Goal: Register for event/course

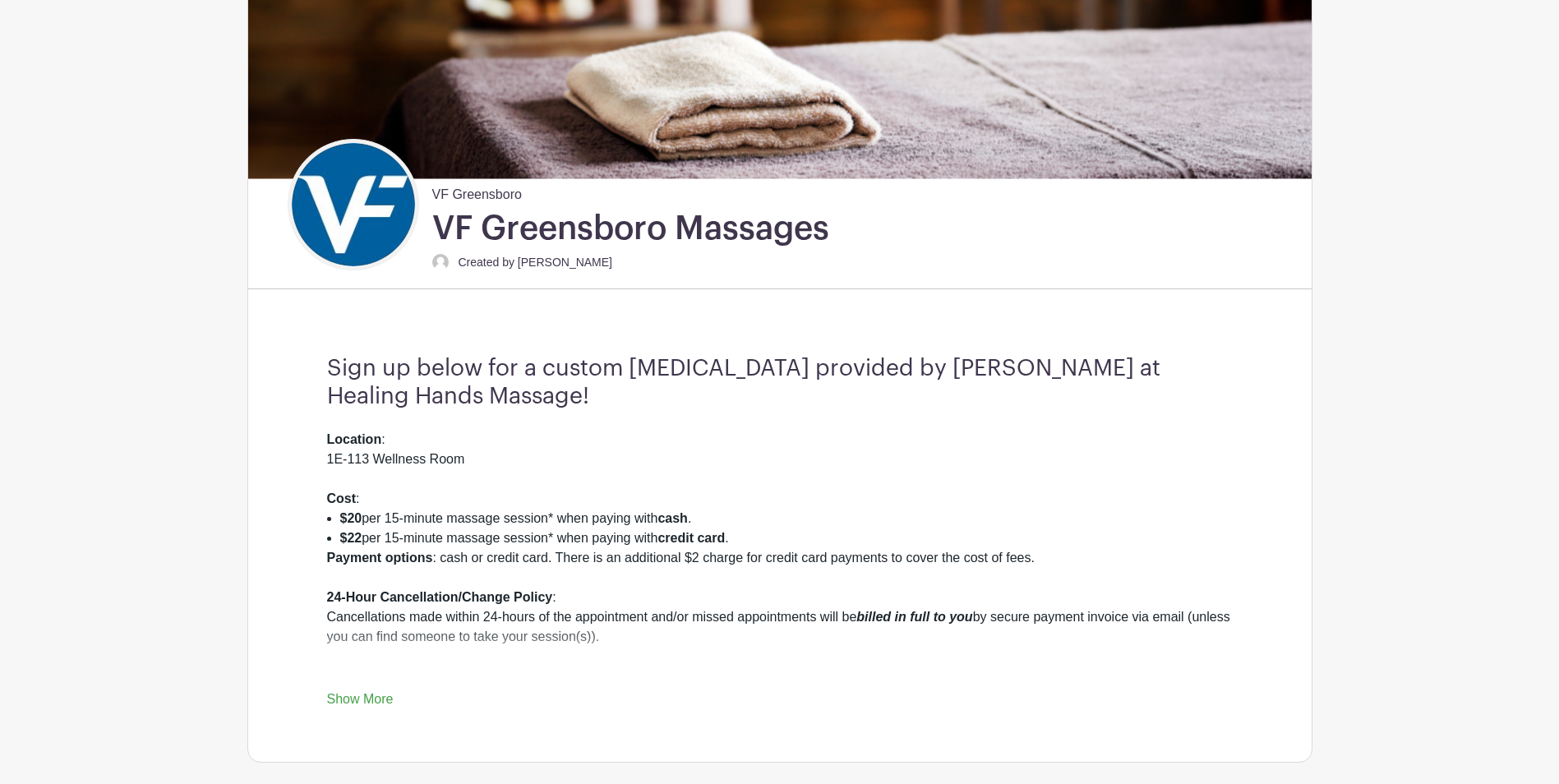
scroll to position [246, 0]
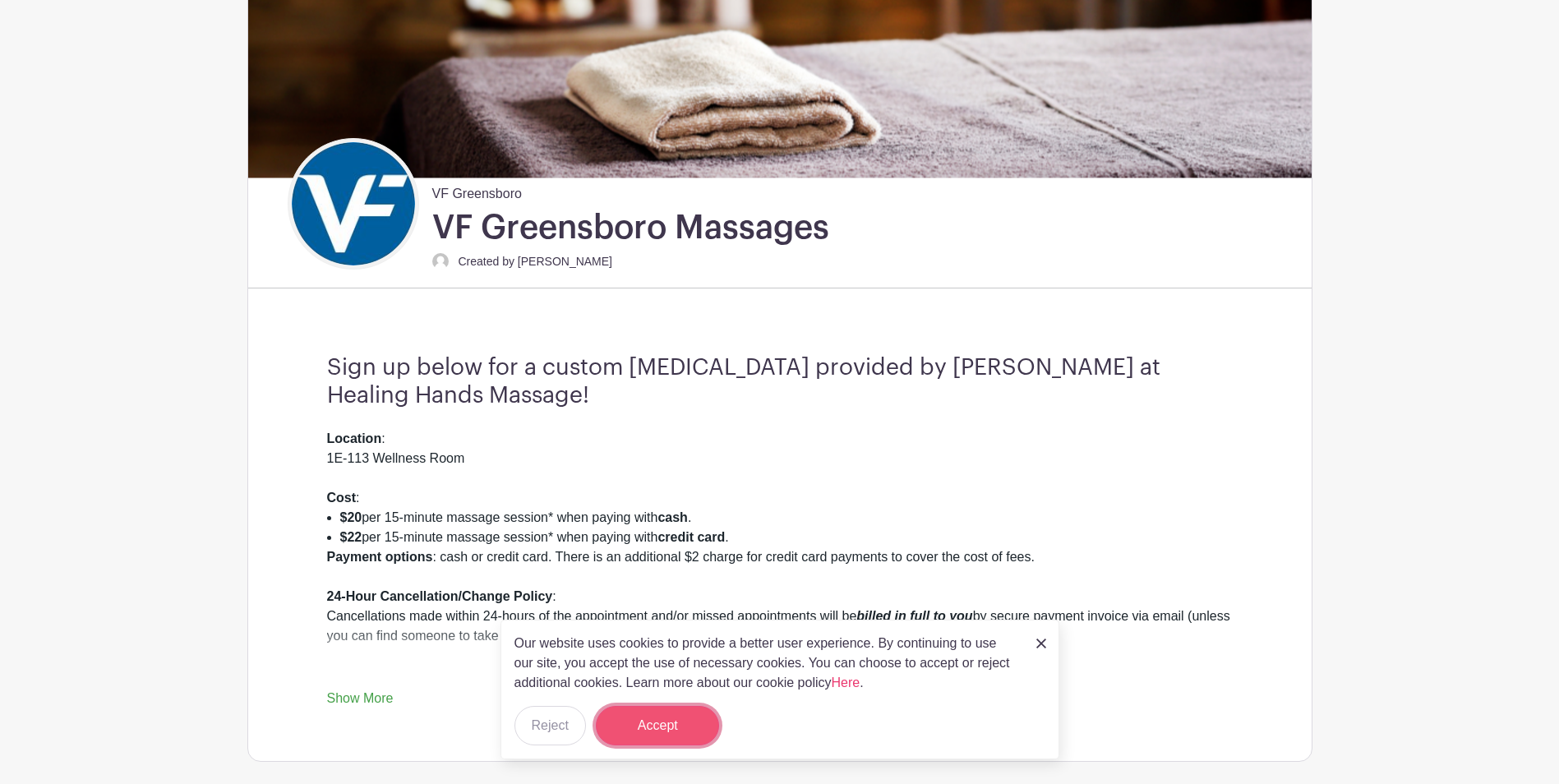
click at [646, 738] on button "Accept" at bounding box center [658, 725] width 124 height 40
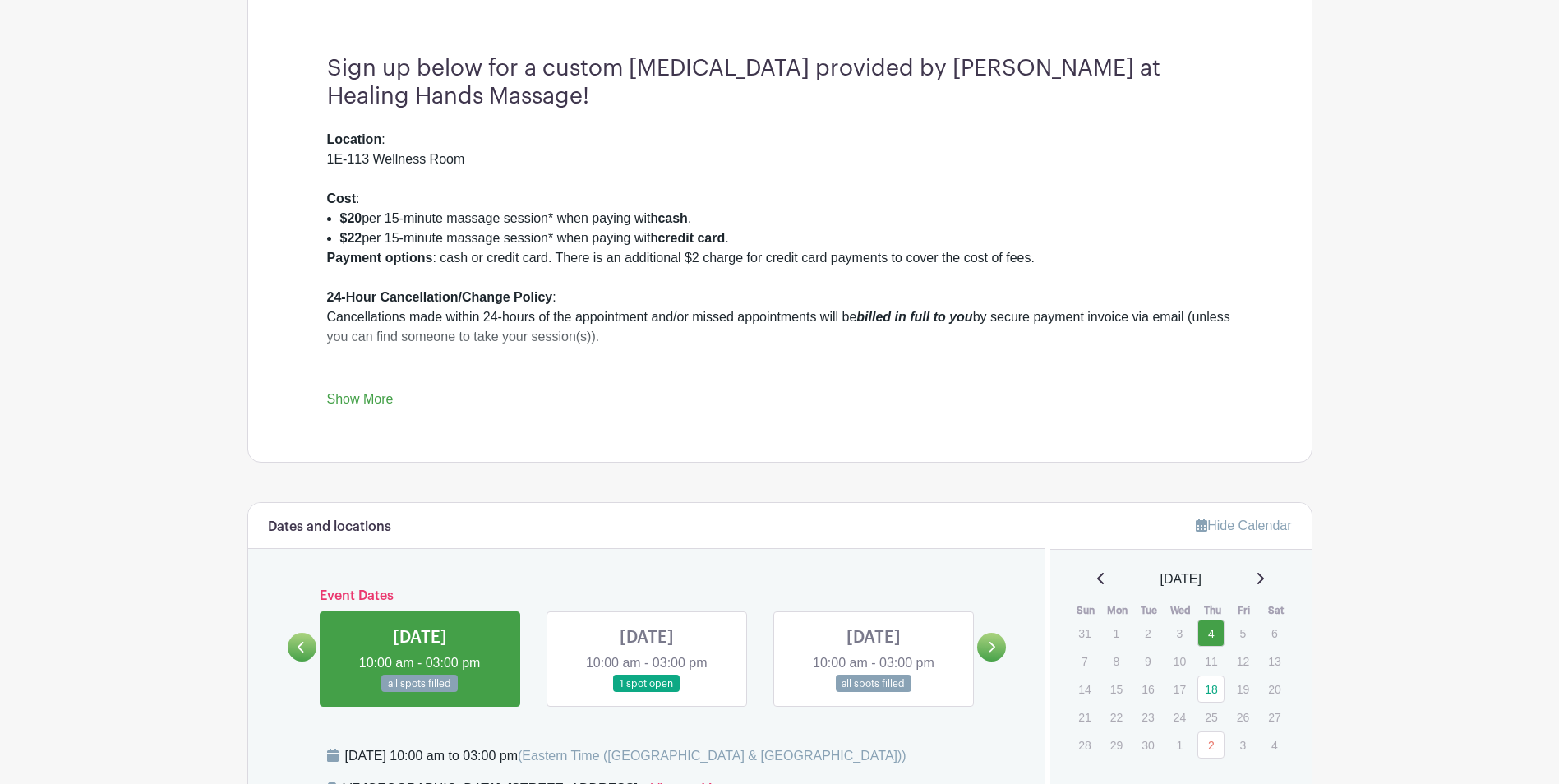
scroll to position [575, 0]
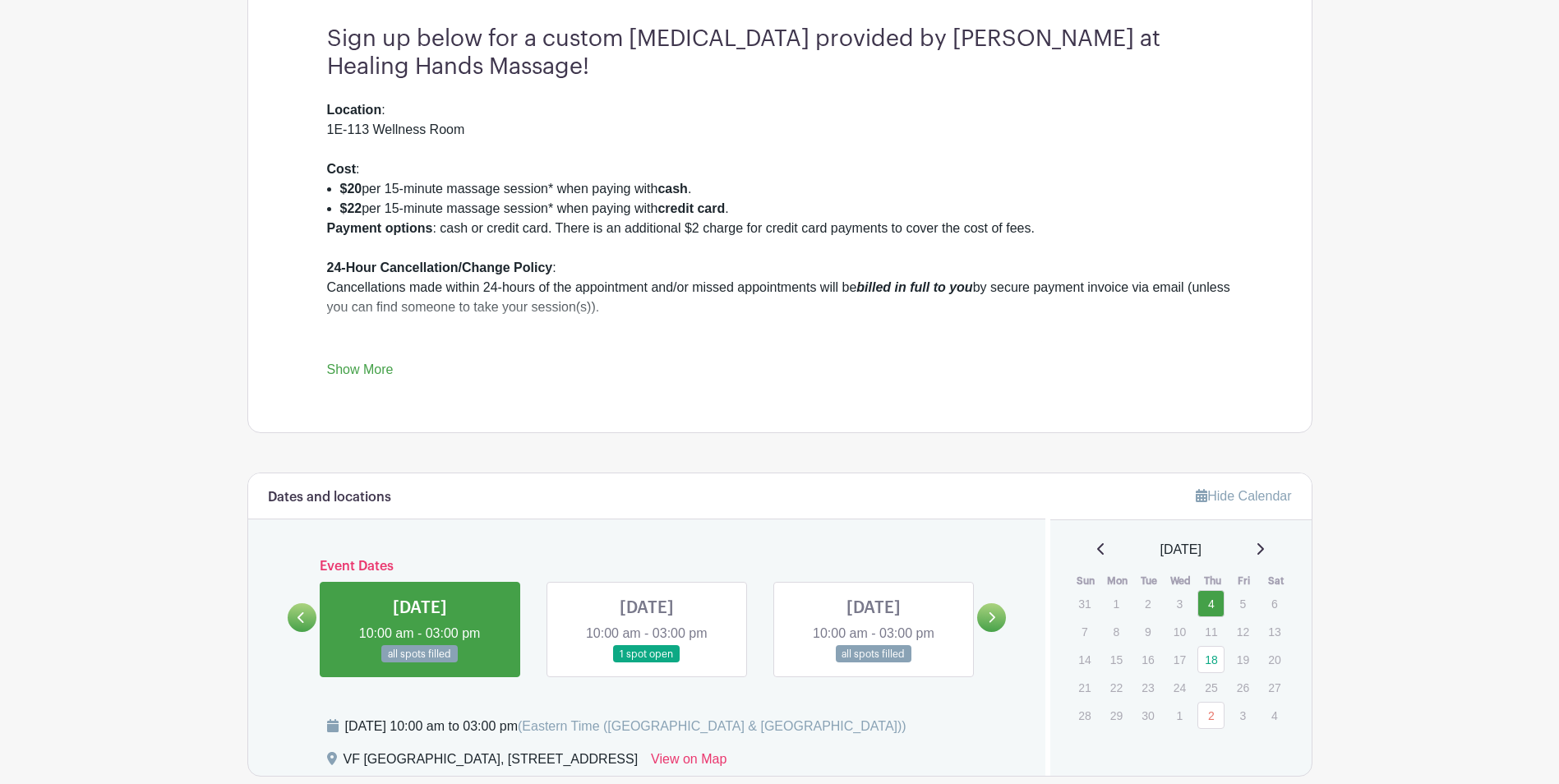
click at [647, 664] on link at bounding box center [647, 664] width 0 height 0
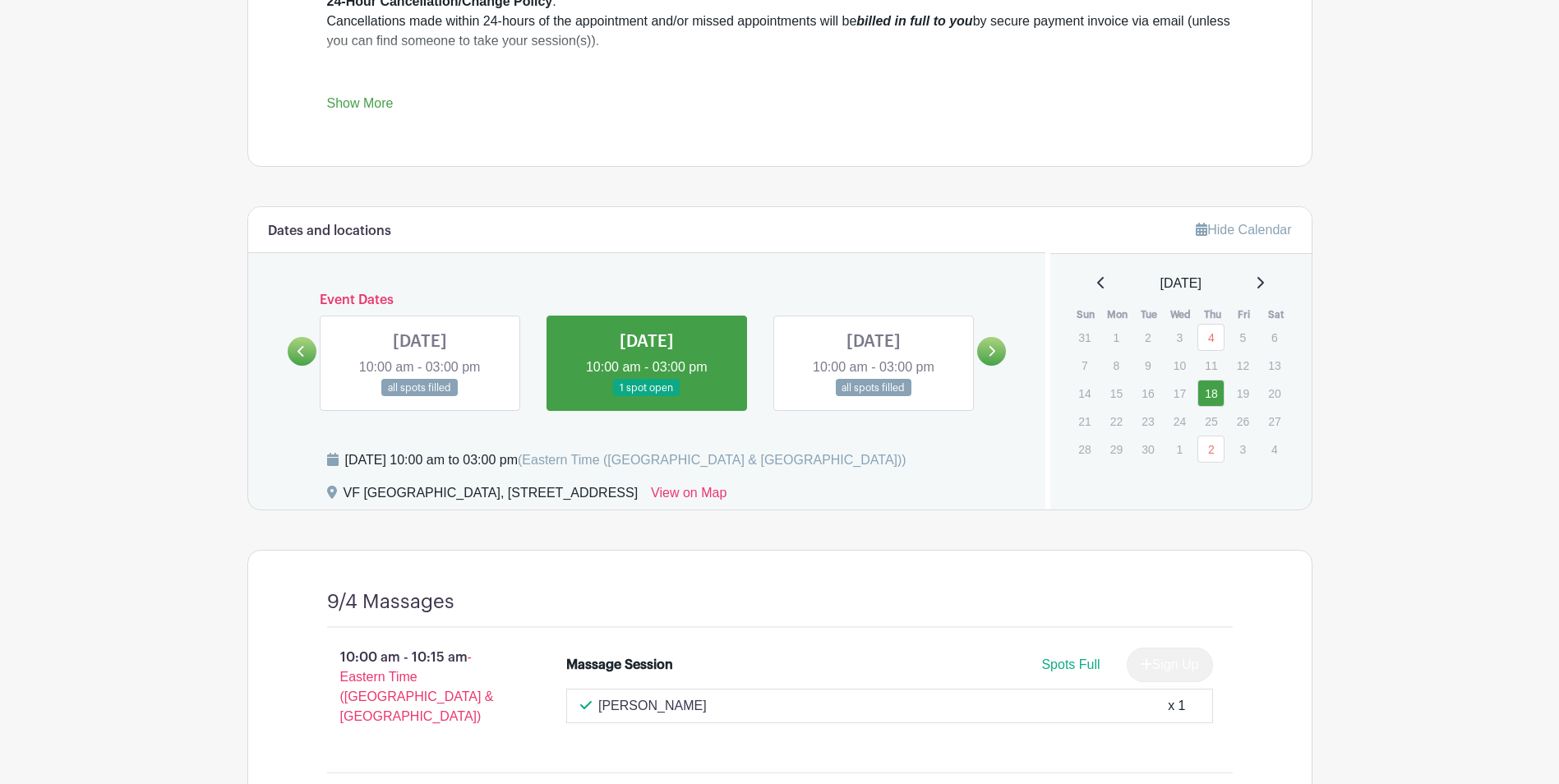
scroll to position [739, 0]
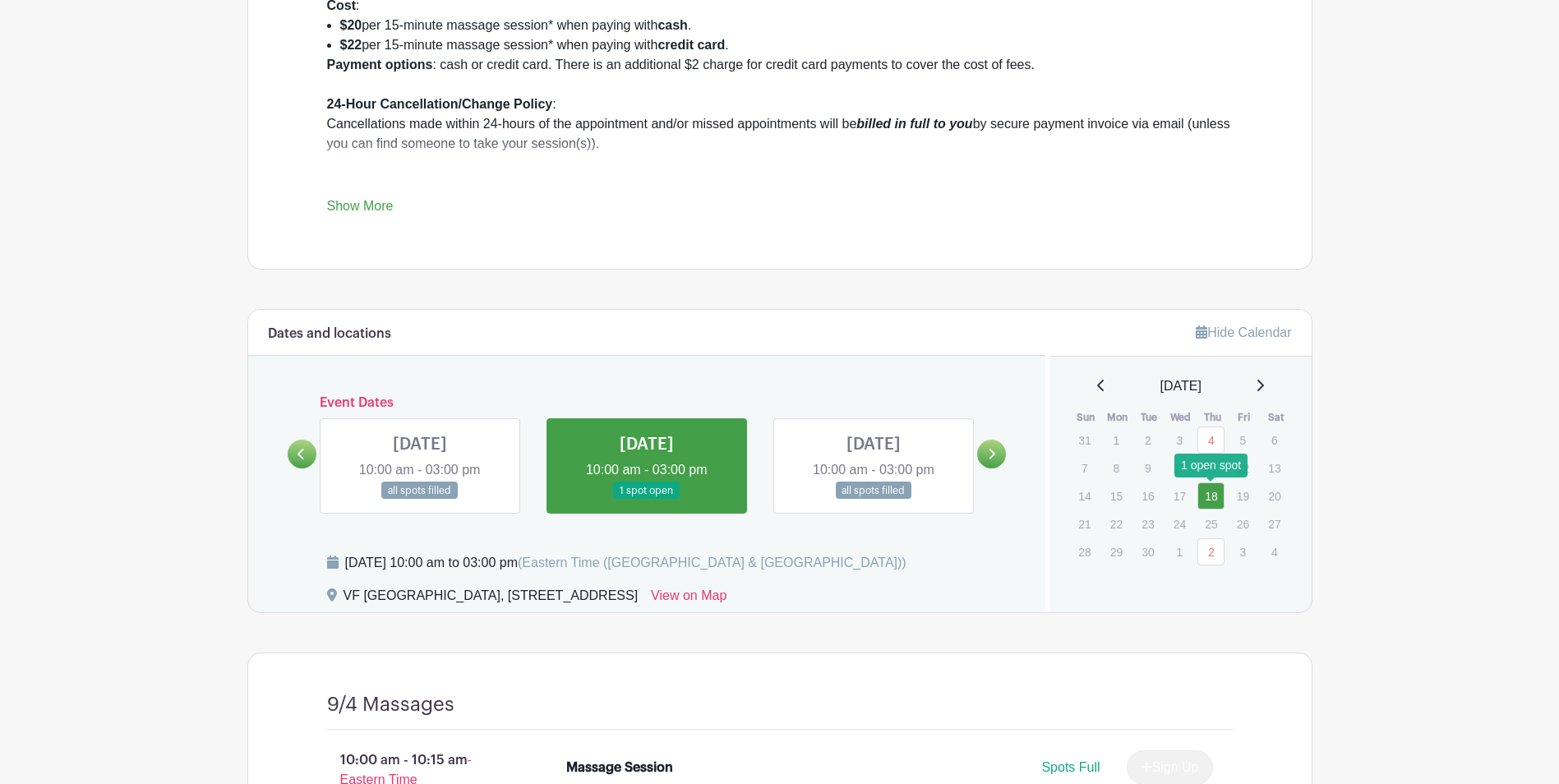
click at [1212, 496] on link "18" at bounding box center [1211, 495] width 27 height 27
click at [989, 448] on icon at bounding box center [991, 453] width 7 height 12
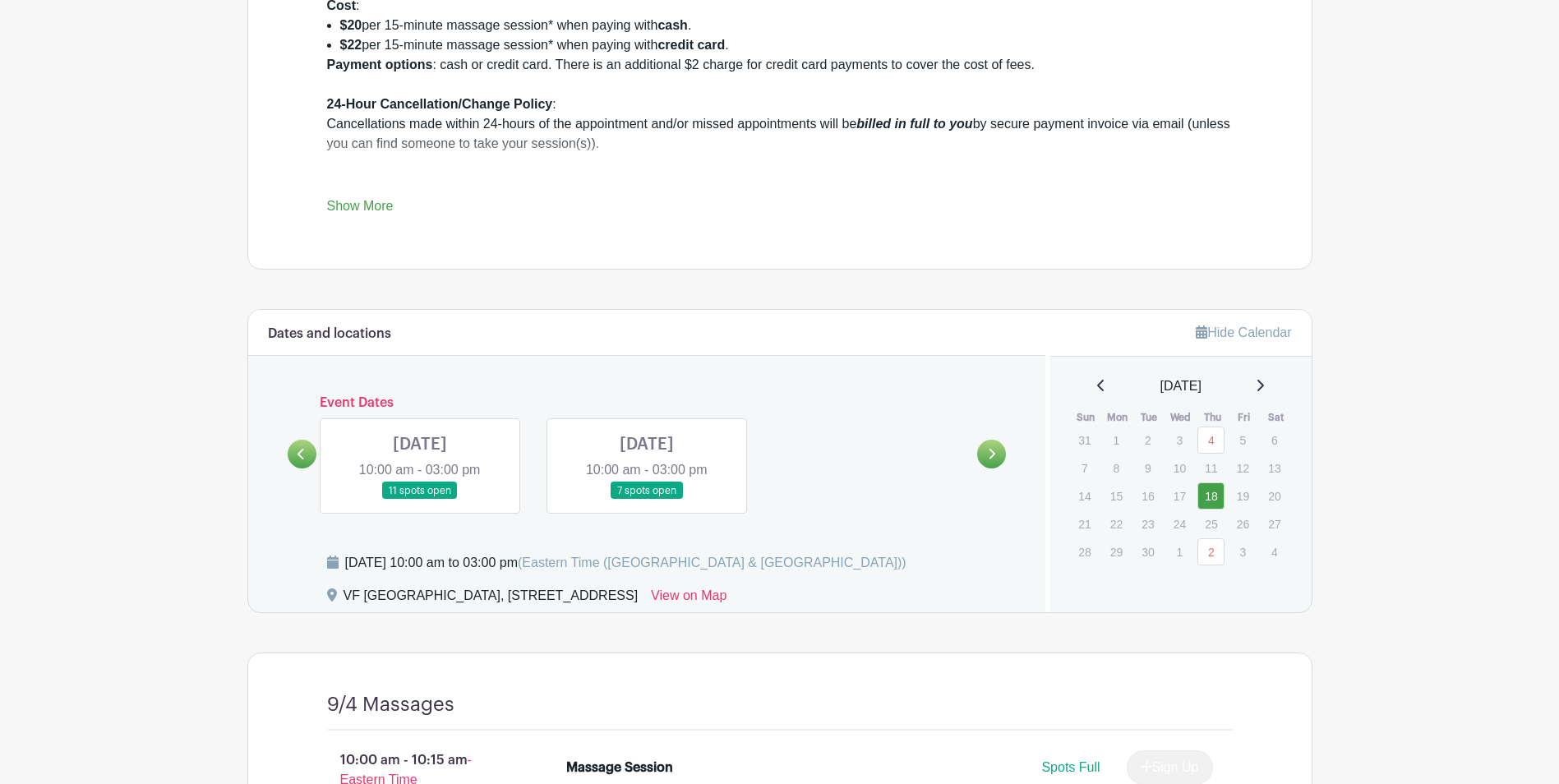
click at [309, 462] on link at bounding box center [302, 453] width 29 height 29
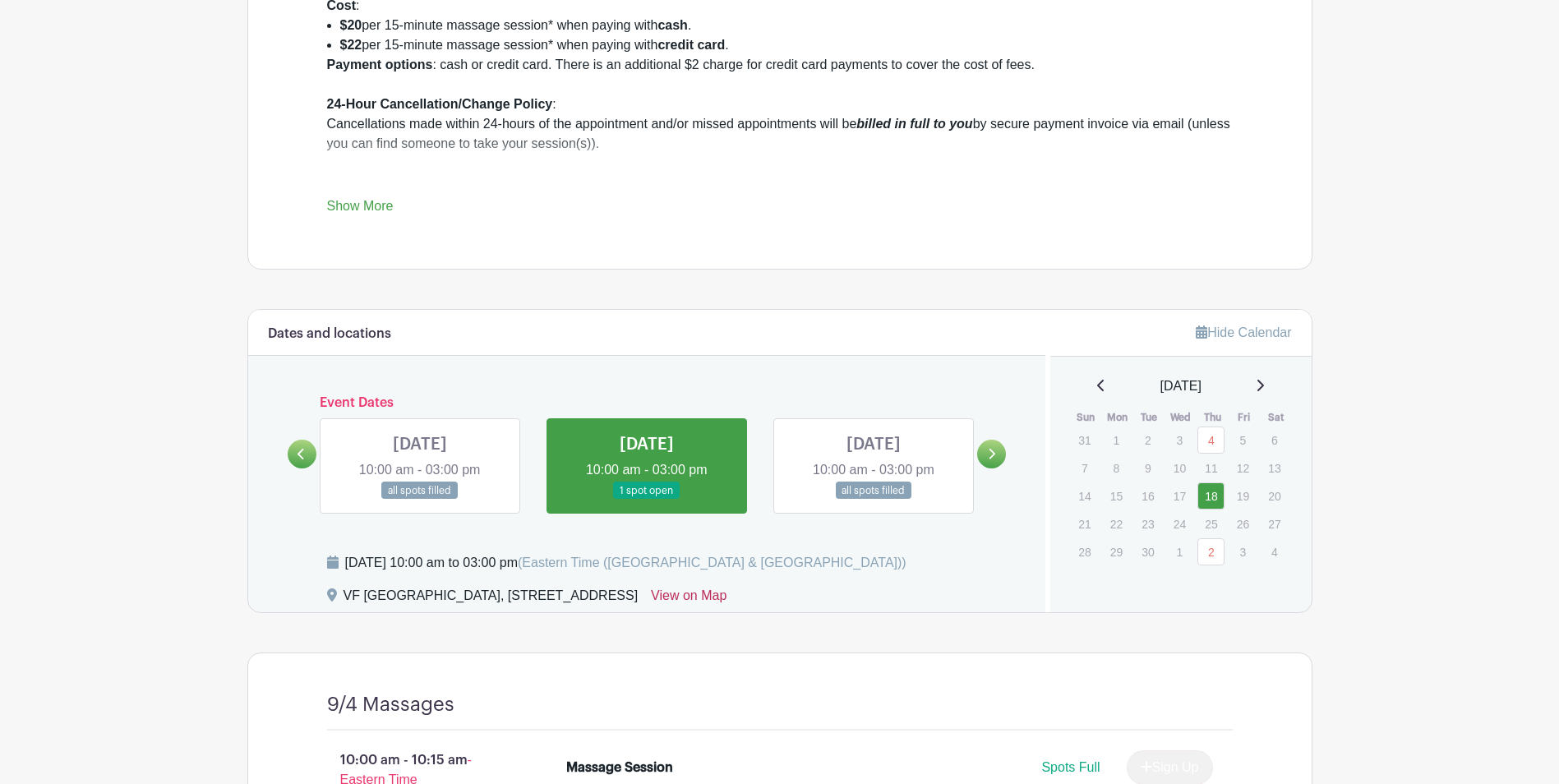
click at [726, 595] on link "View on Map" at bounding box center [689, 599] width 76 height 26
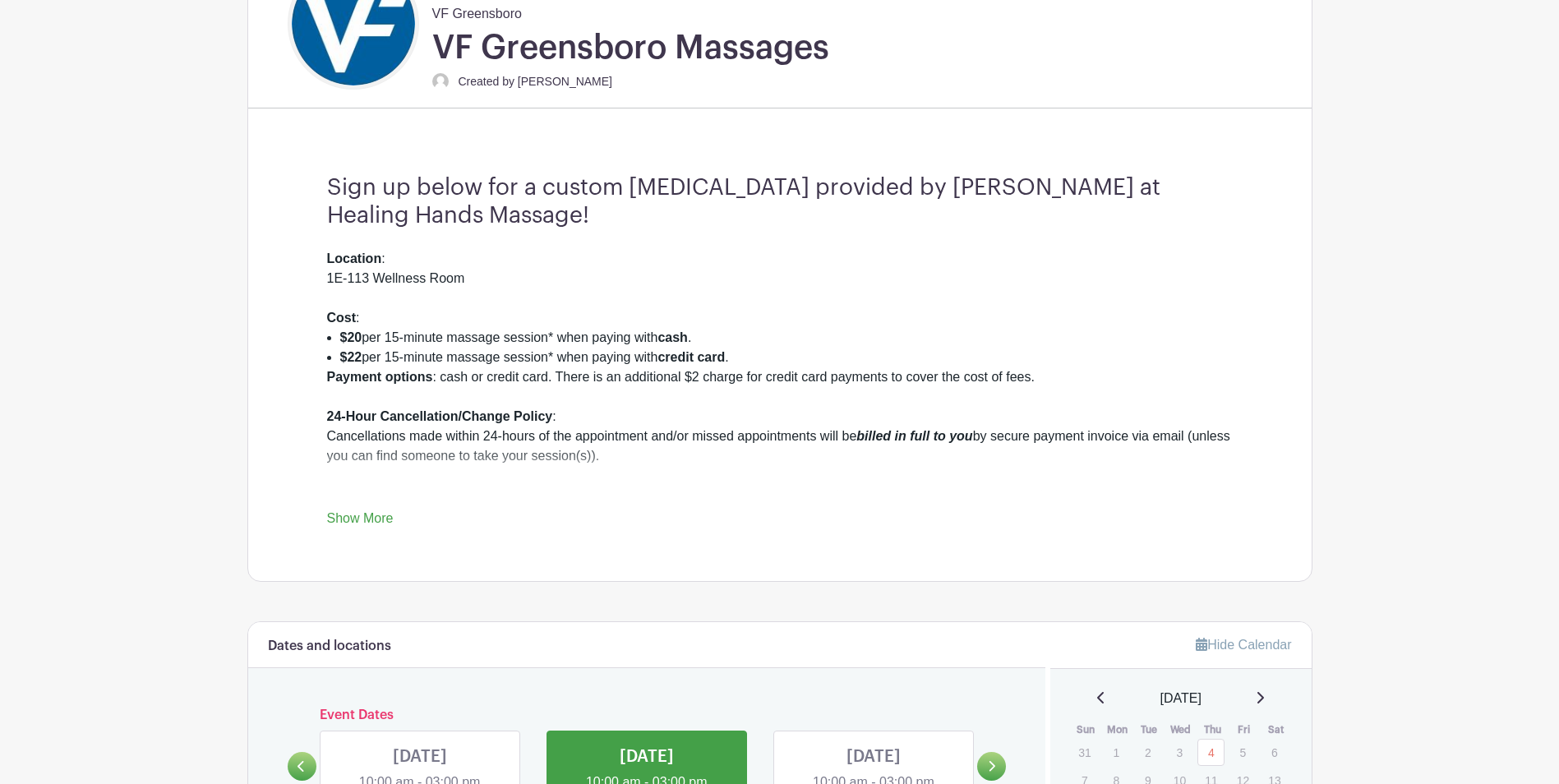
scroll to position [657, 0]
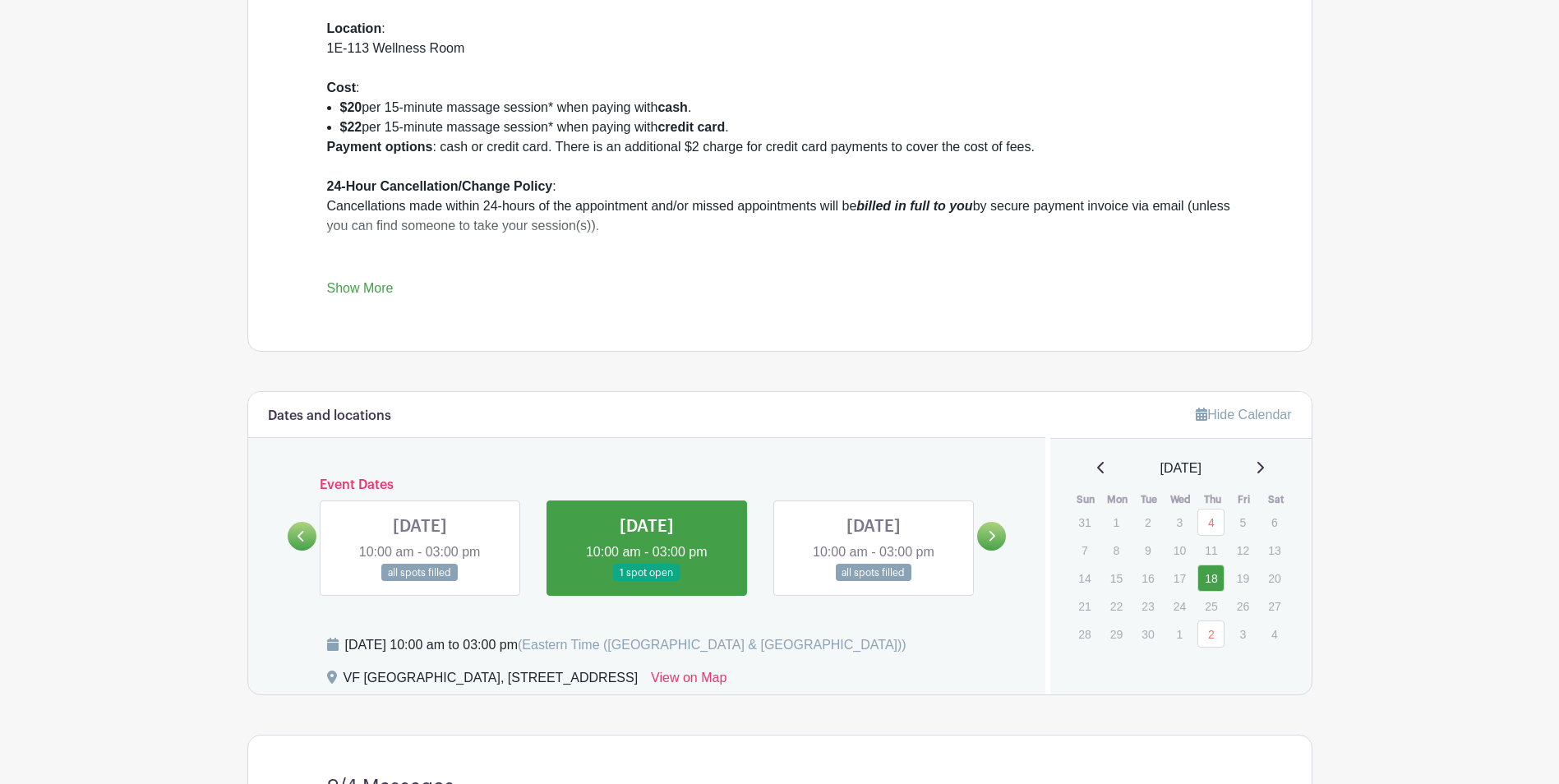
click at [647, 582] on link at bounding box center [647, 582] width 0 height 0
click at [989, 540] on icon at bounding box center [991, 536] width 7 height 12
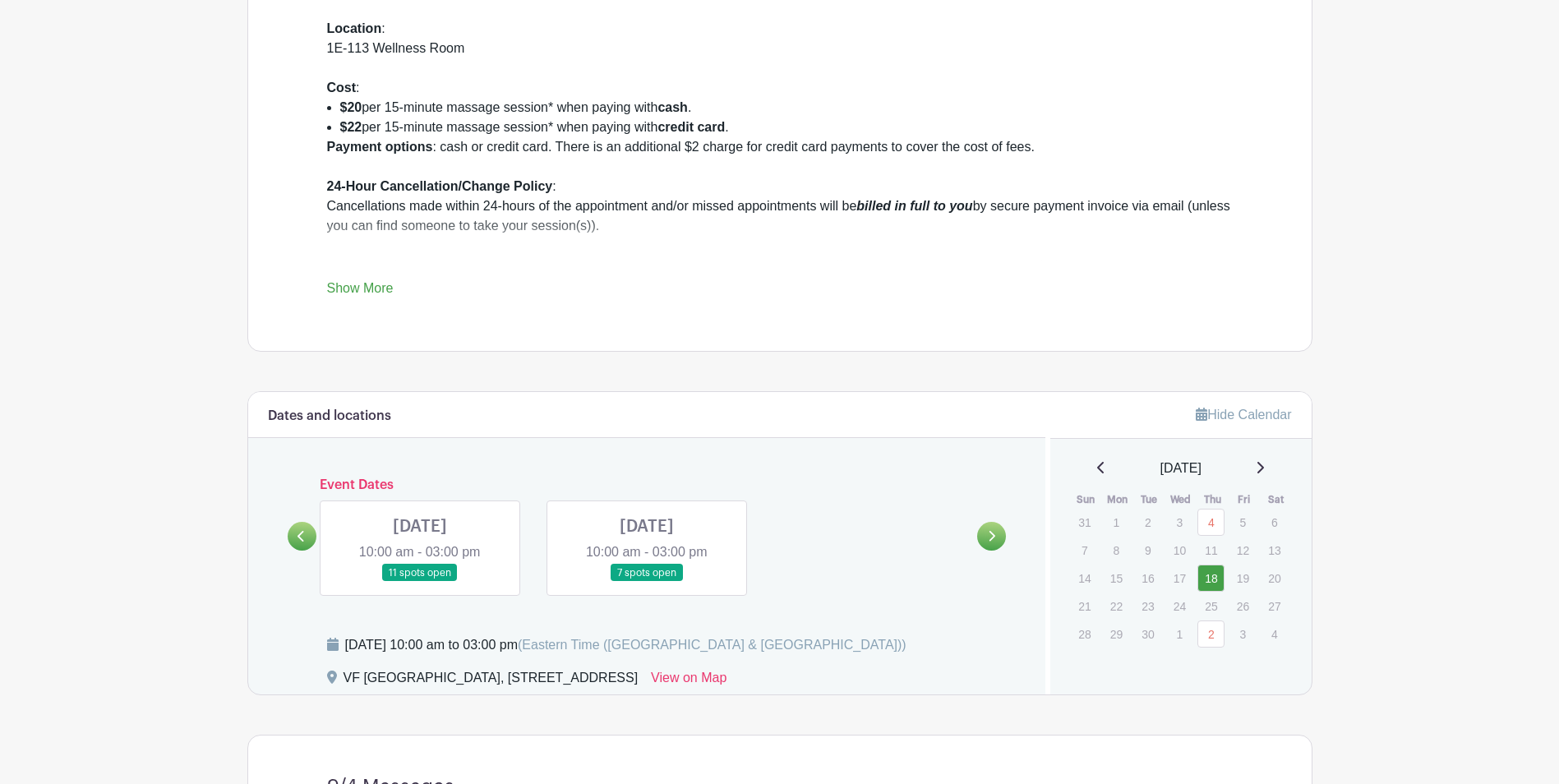
click at [314, 541] on link at bounding box center [302, 536] width 29 height 29
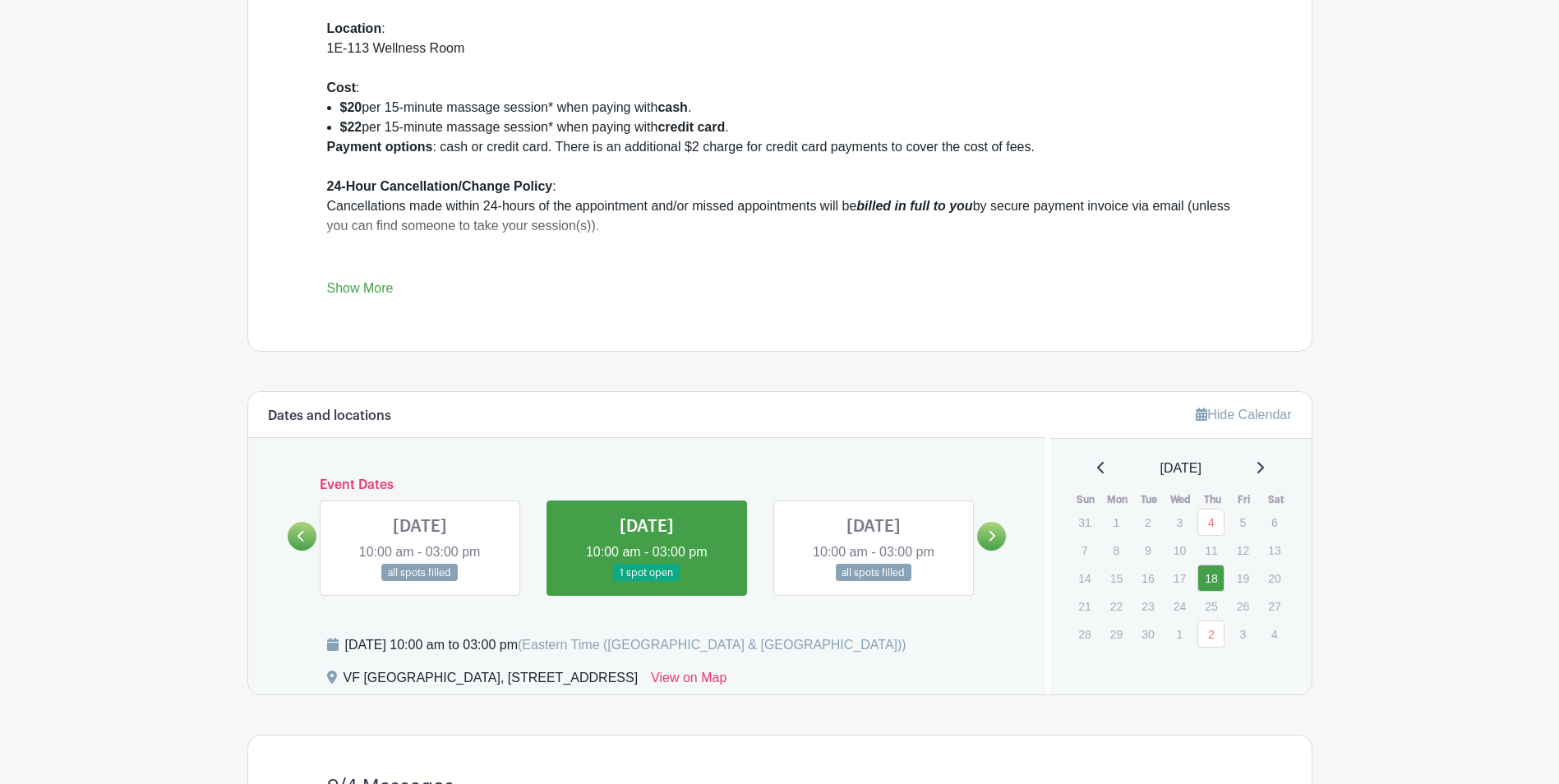
click at [647, 582] on link at bounding box center [647, 582] width 0 height 0
click at [345, 487] on div "THU Sep 04, 2025 10:00 am - 03:00 pm all spots filled THU Sep 18, 2025 10:00 am…" at bounding box center [647, 542] width 682 height 109
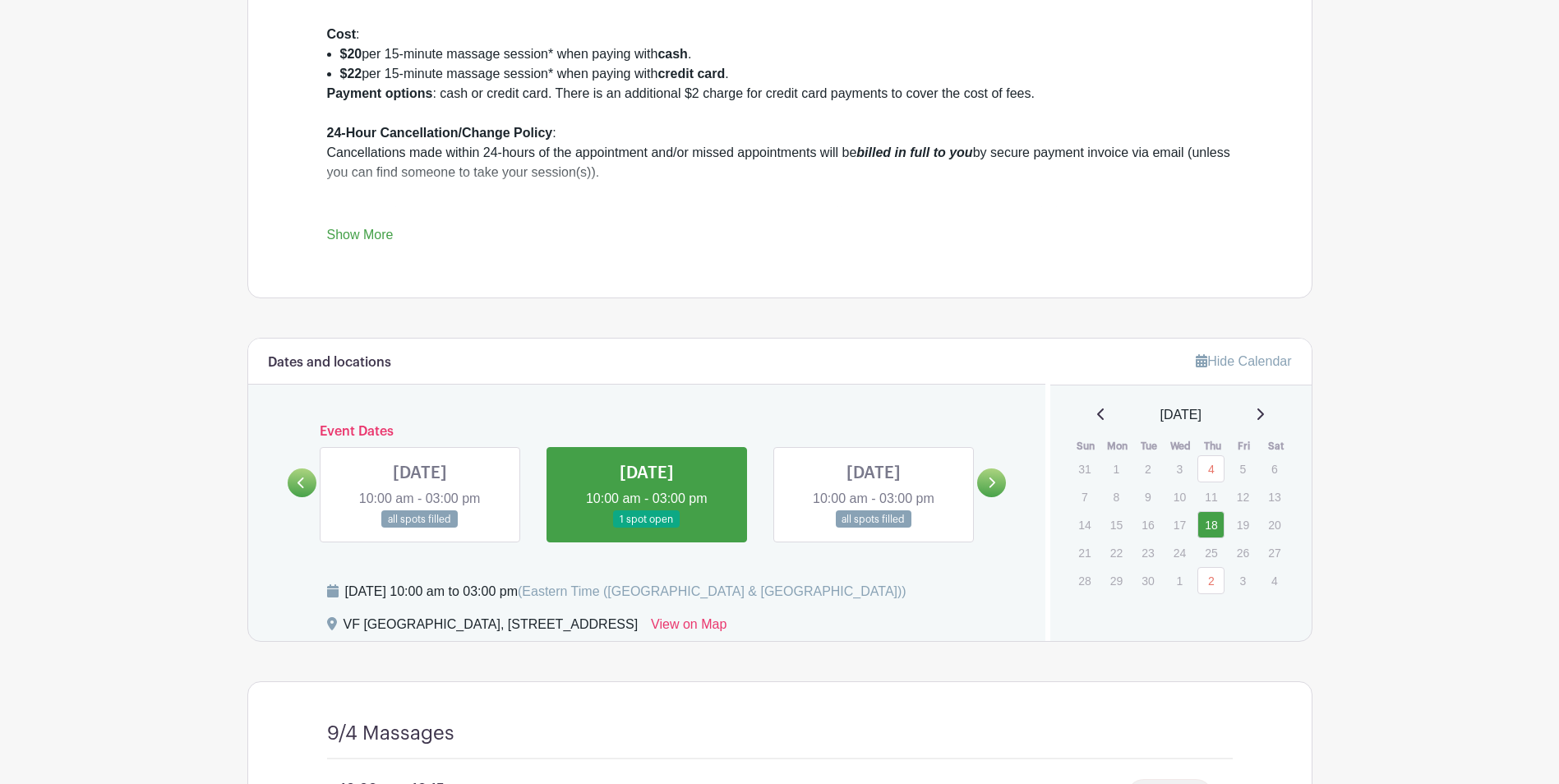
scroll to position [821, 0]
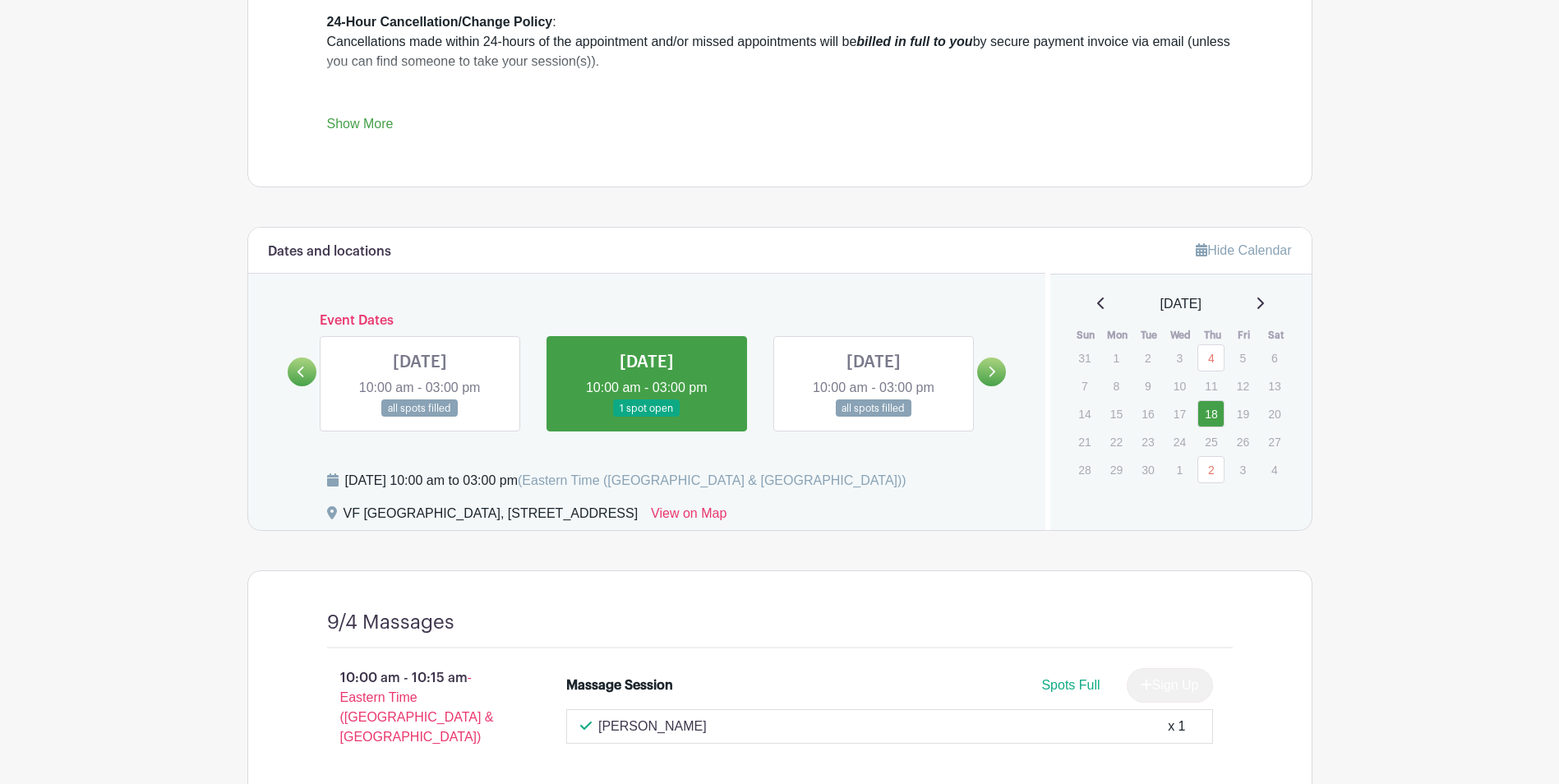
click at [647, 417] on link at bounding box center [647, 417] width 0 height 0
click at [1212, 415] on link "18" at bounding box center [1211, 414] width 27 height 27
click at [647, 417] on link at bounding box center [647, 417] width 0 height 0
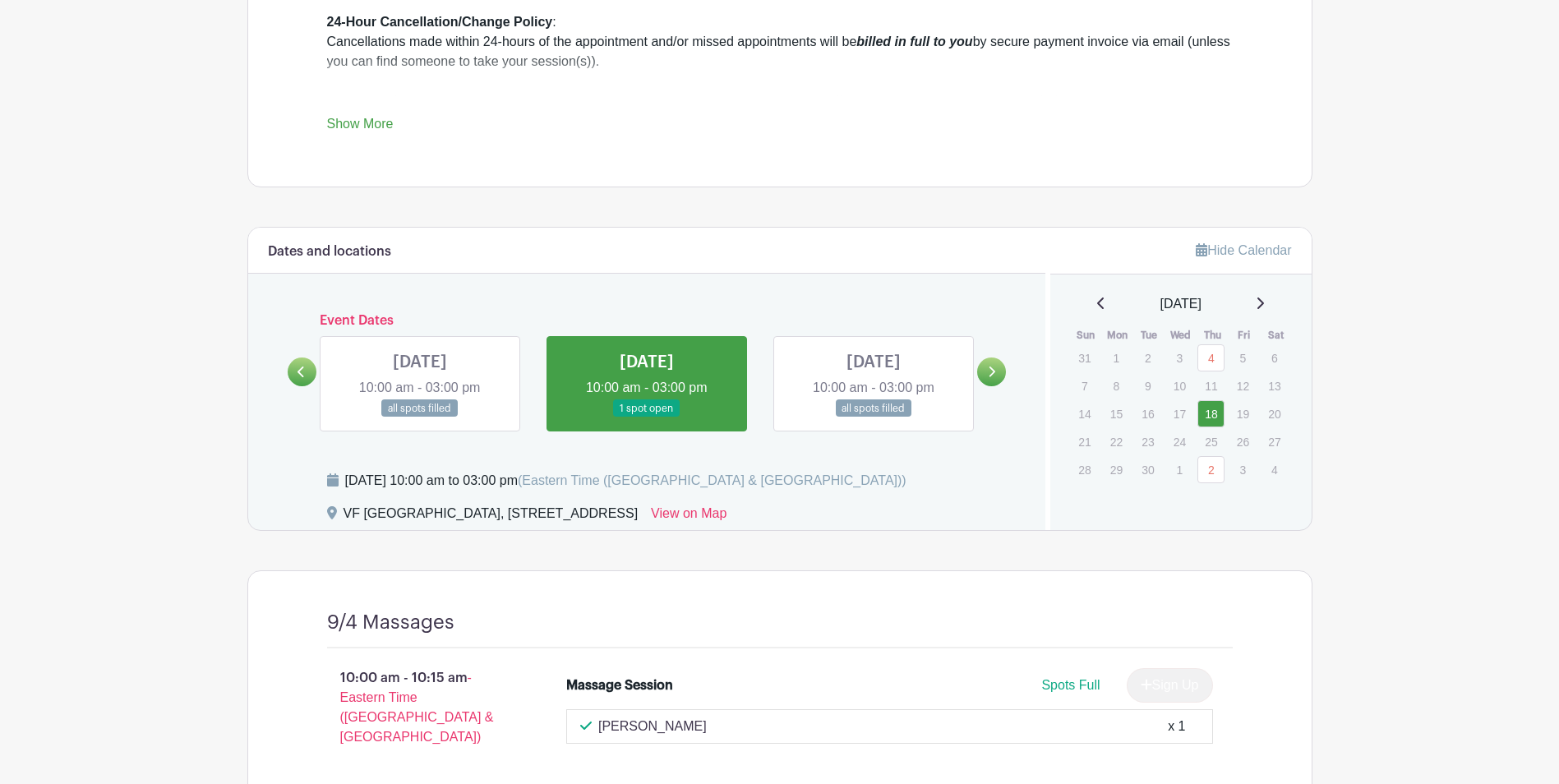
click at [647, 417] on link at bounding box center [647, 417] width 0 height 0
click at [993, 365] on link at bounding box center [991, 372] width 29 height 29
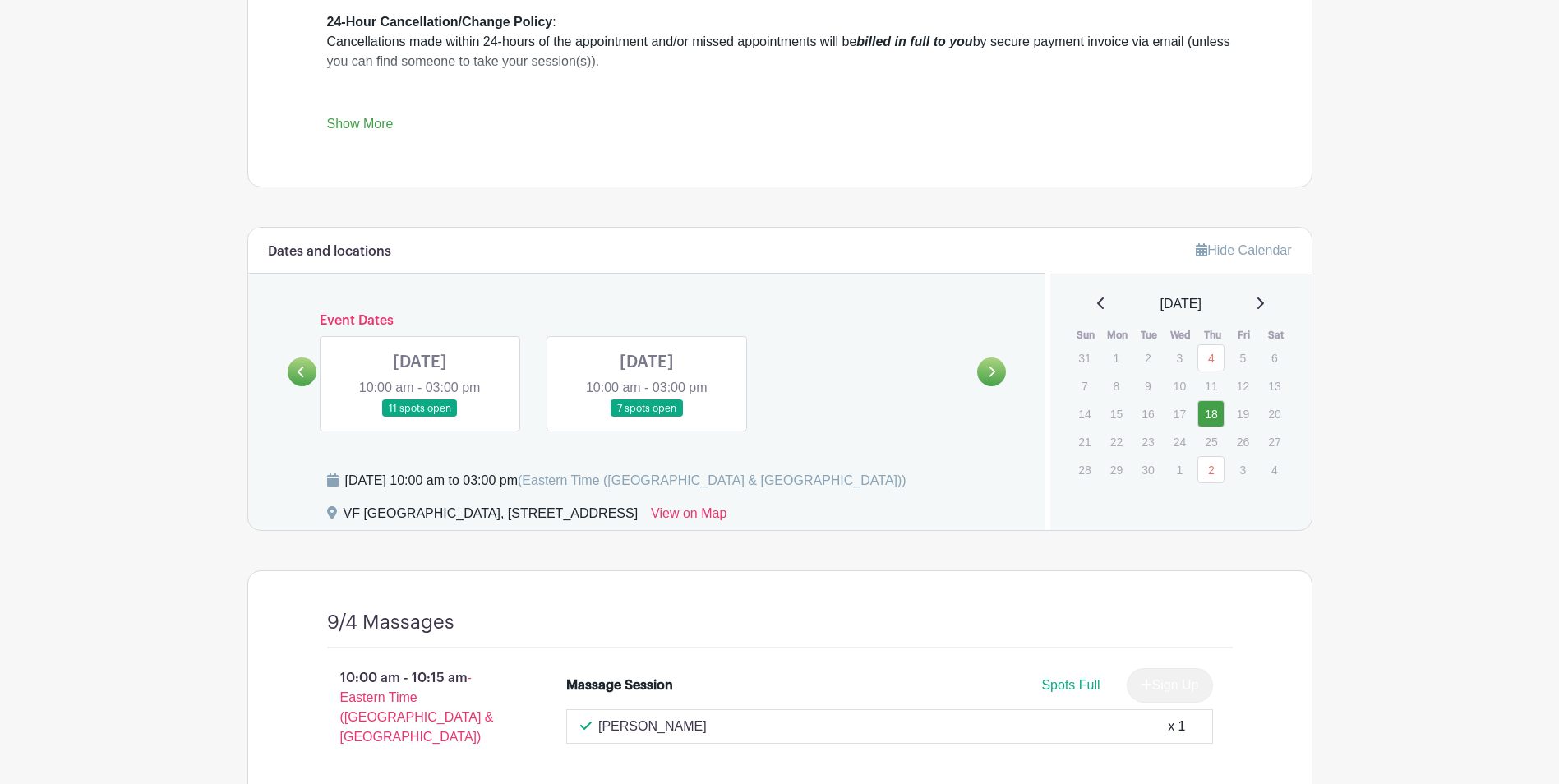
click at [647, 417] on link at bounding box center [647, 417] width 0 height 0
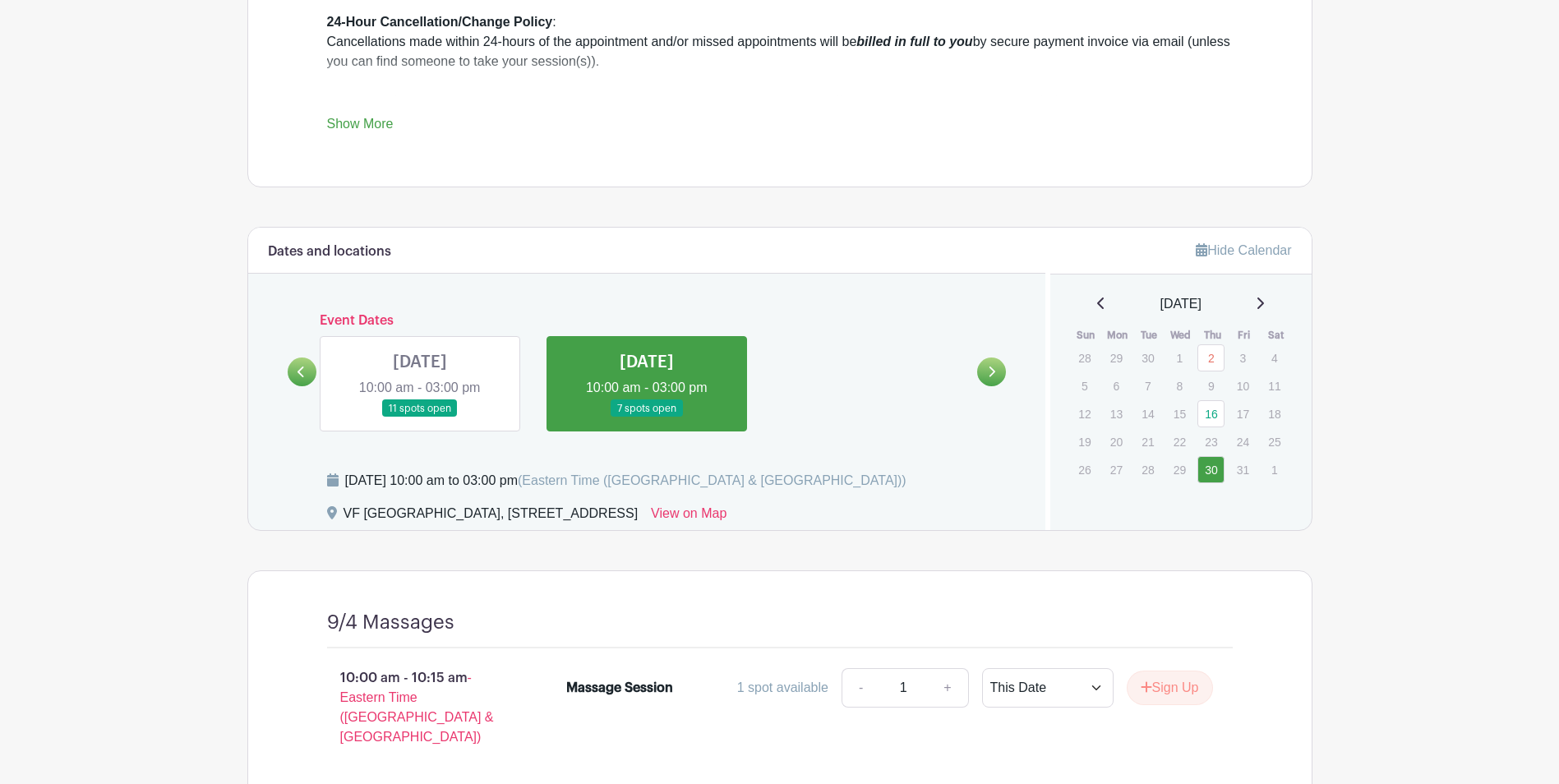
click at [647, 417] on link at bounding box center [647, 417] width 0 height 0
click at [308, 364] on link at bounding box center [302, 372] width 29 height 29
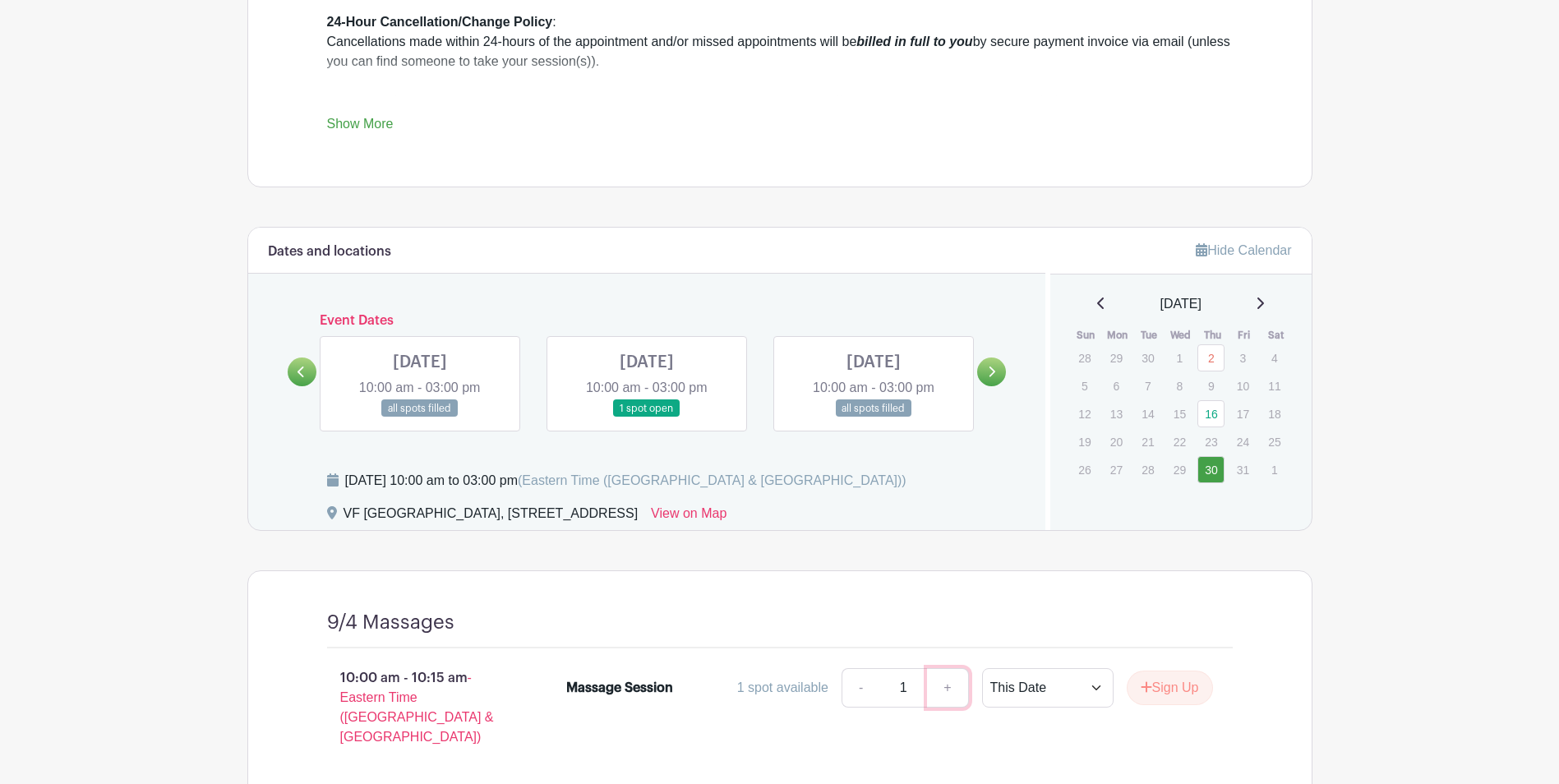
click at [942, 688] on link "+" at bounding box center [948, 688] width 41 height 40
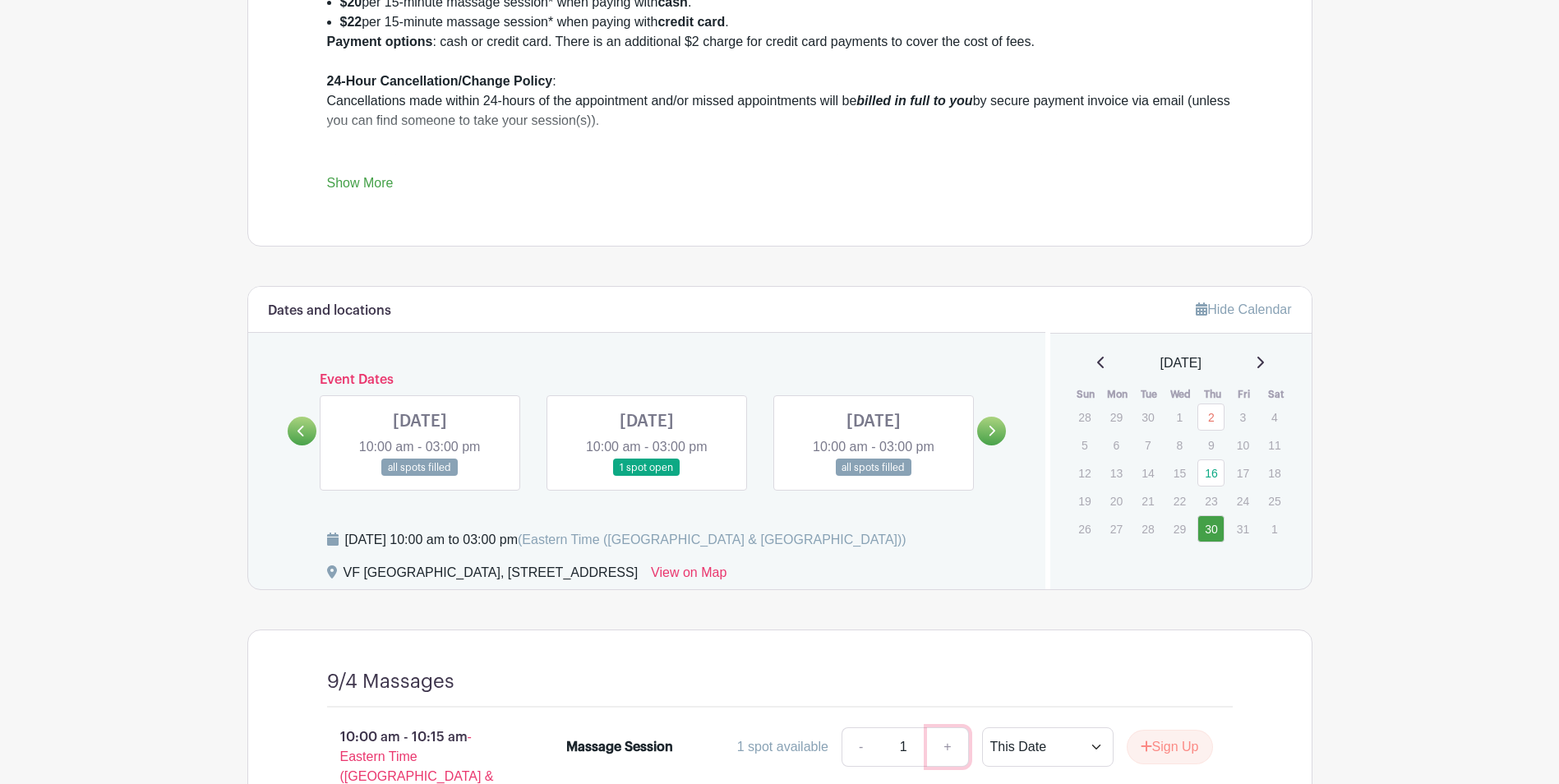
scroll to position [739, 0]
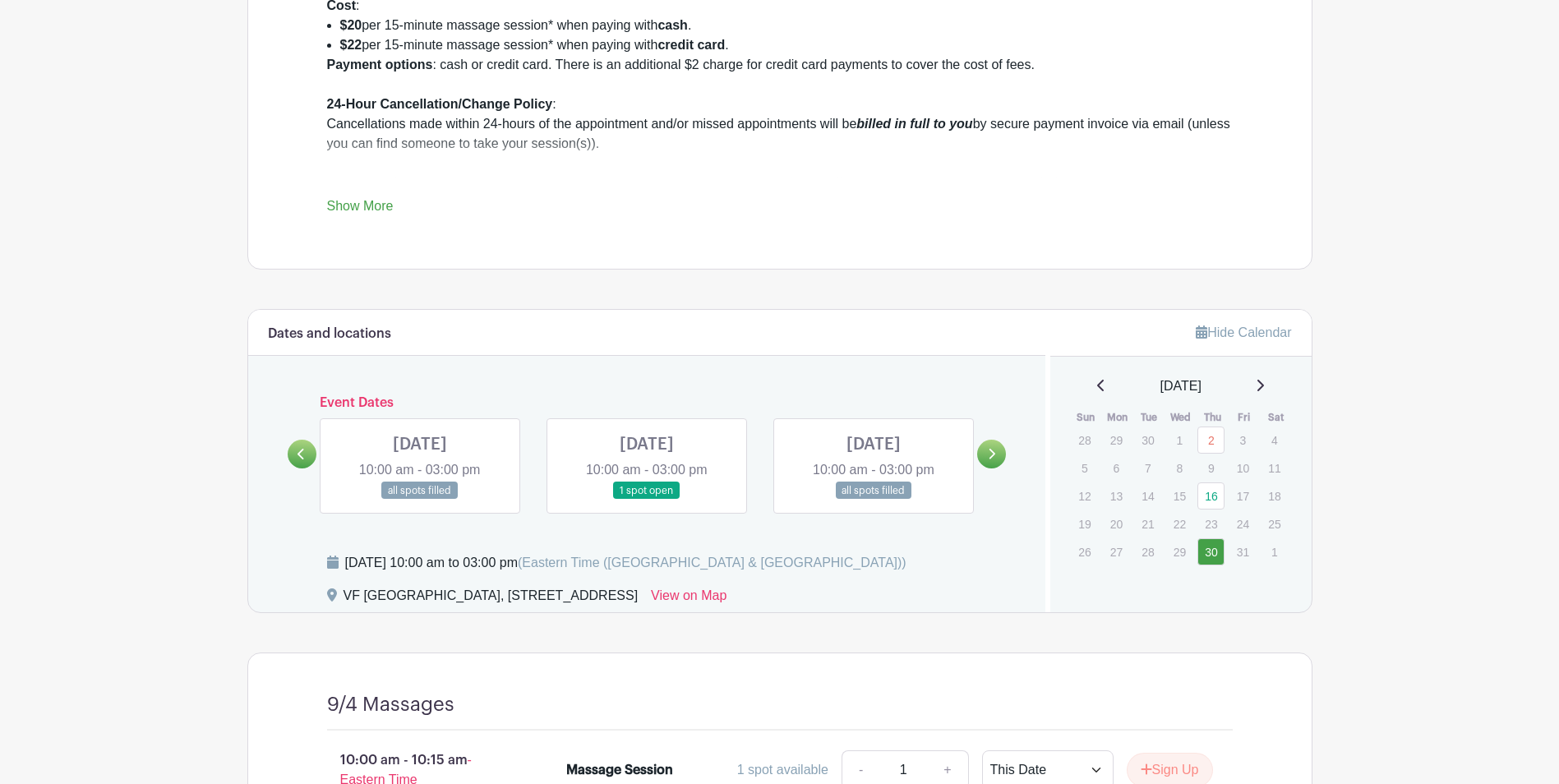
click at [647, 500] on link at bounding box center [647, 500] width 0 height 0
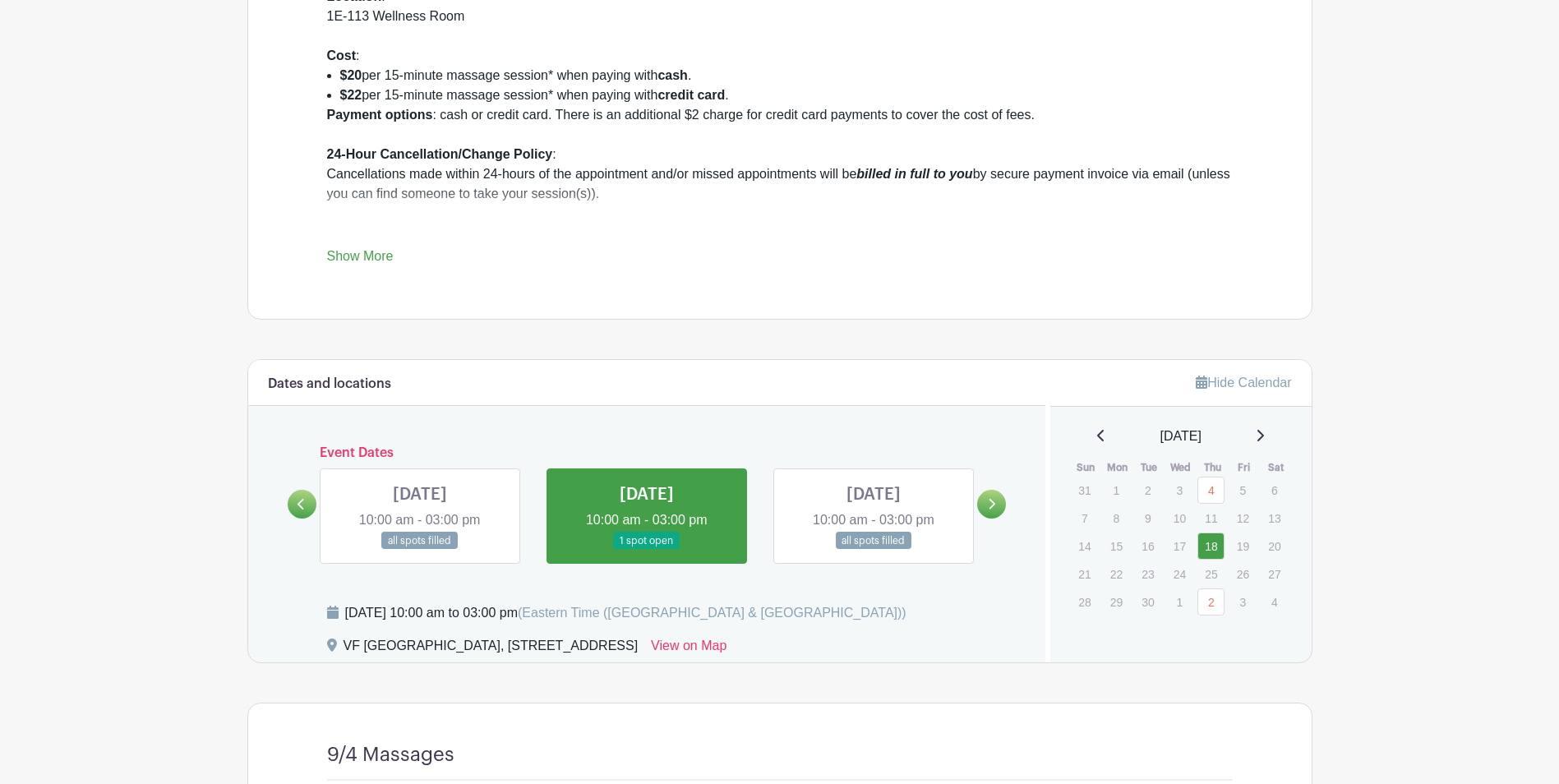
scroll to position [657, 0]
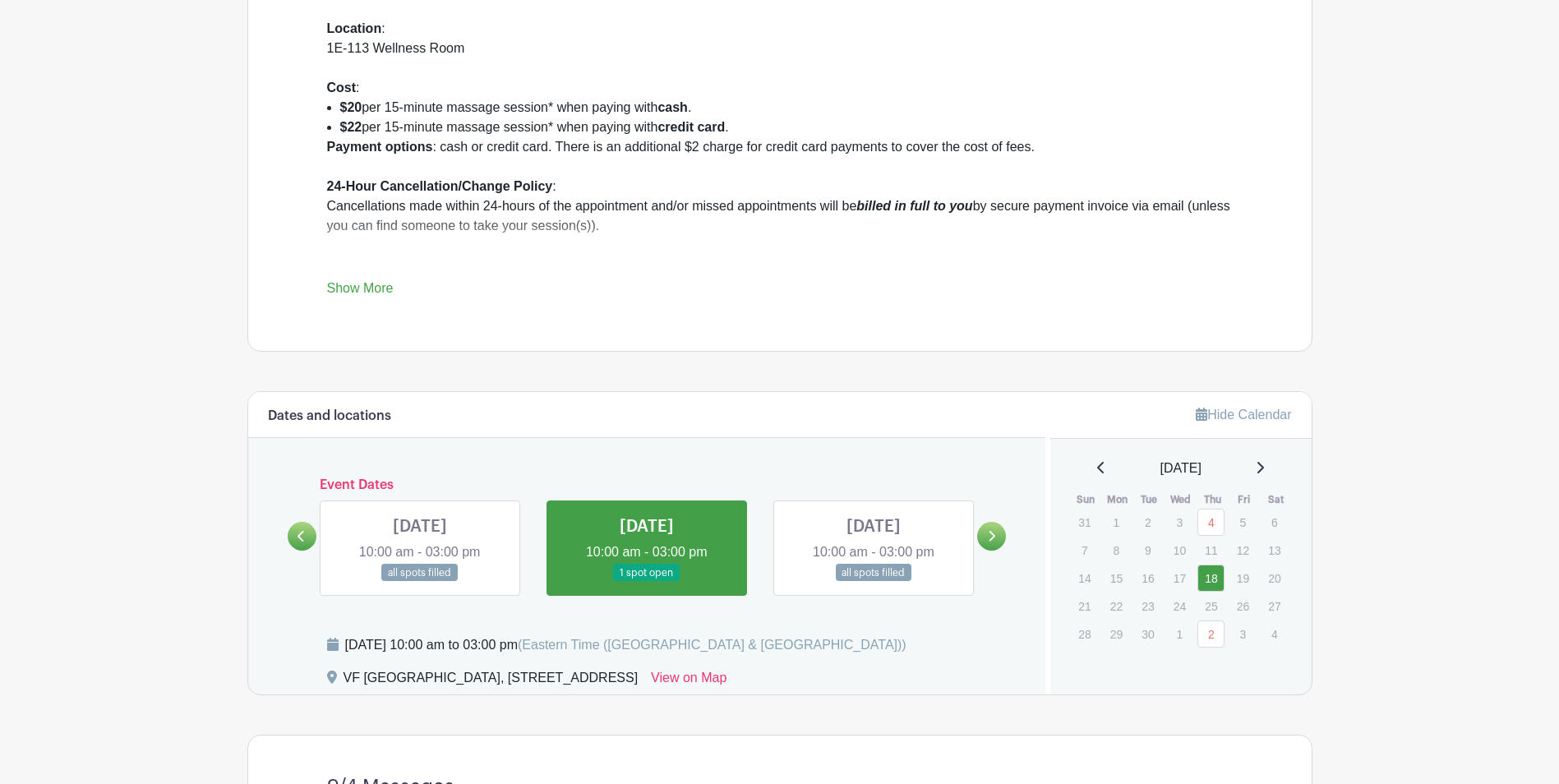
click at [420, 582] on link at bounding box center [420, 582] width 0 height 0
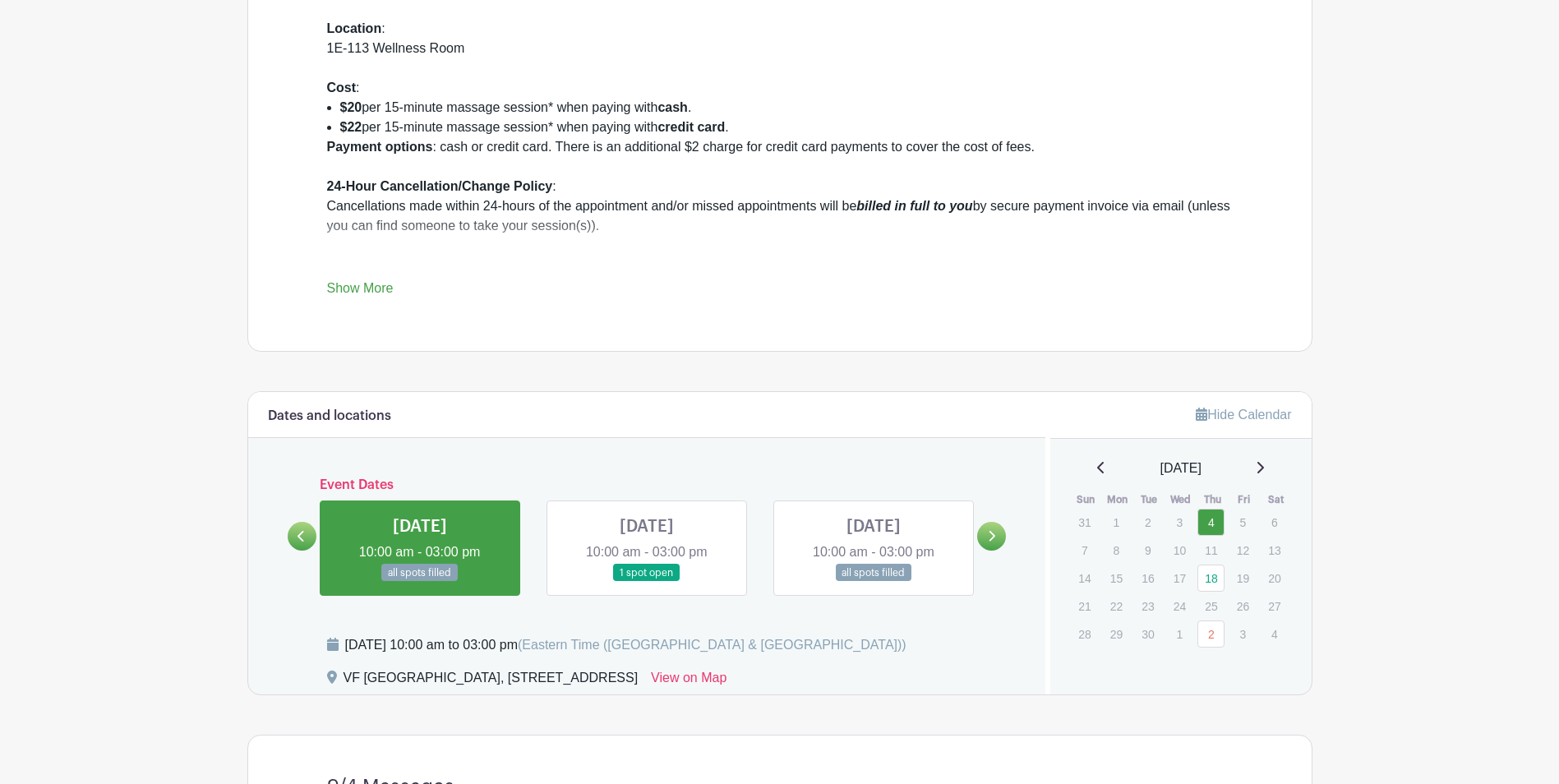
click at [647, 582] on link at bounding box center [647, 582] width 0 height 0
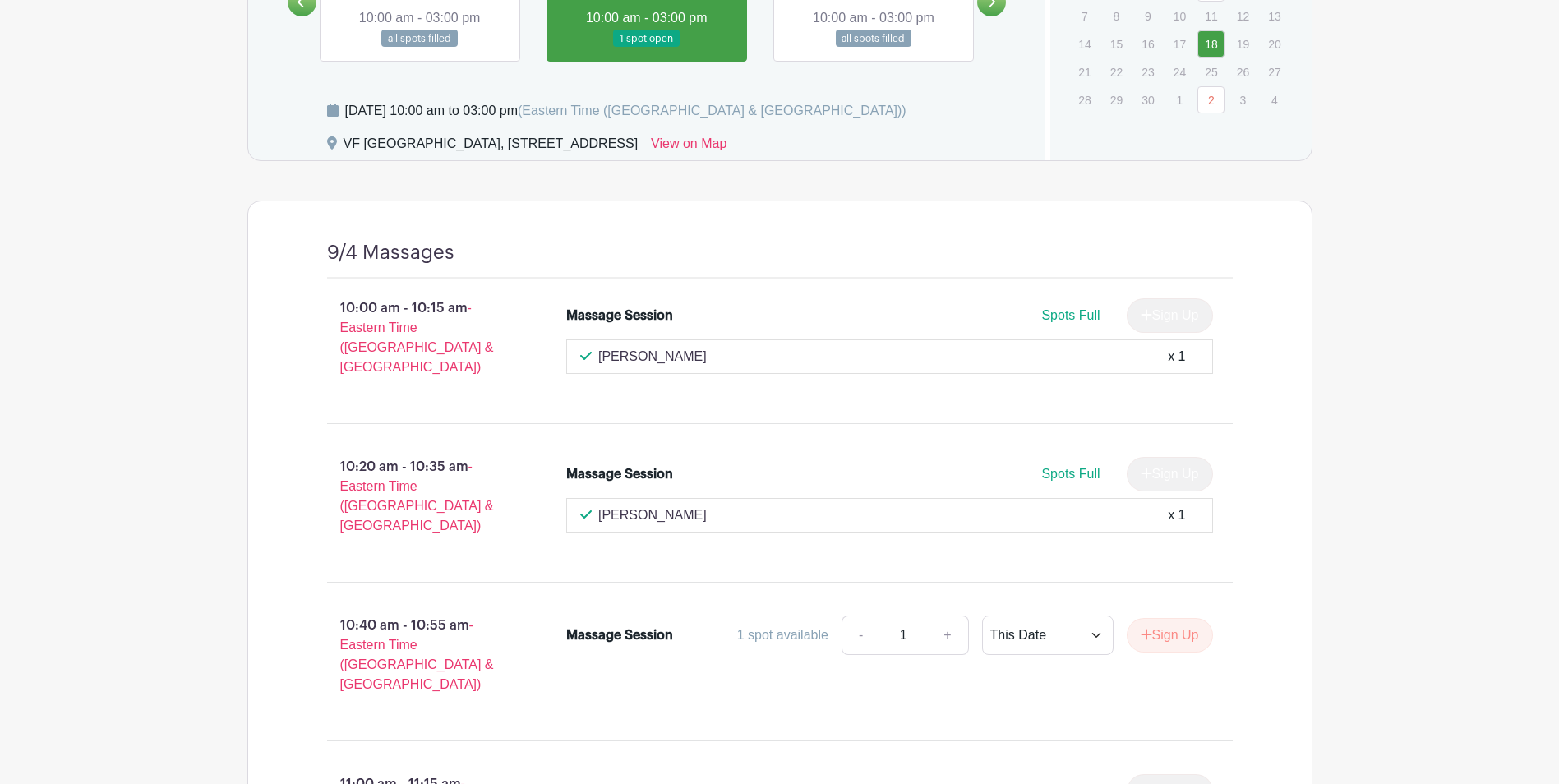
scroll to position [1314, 0]
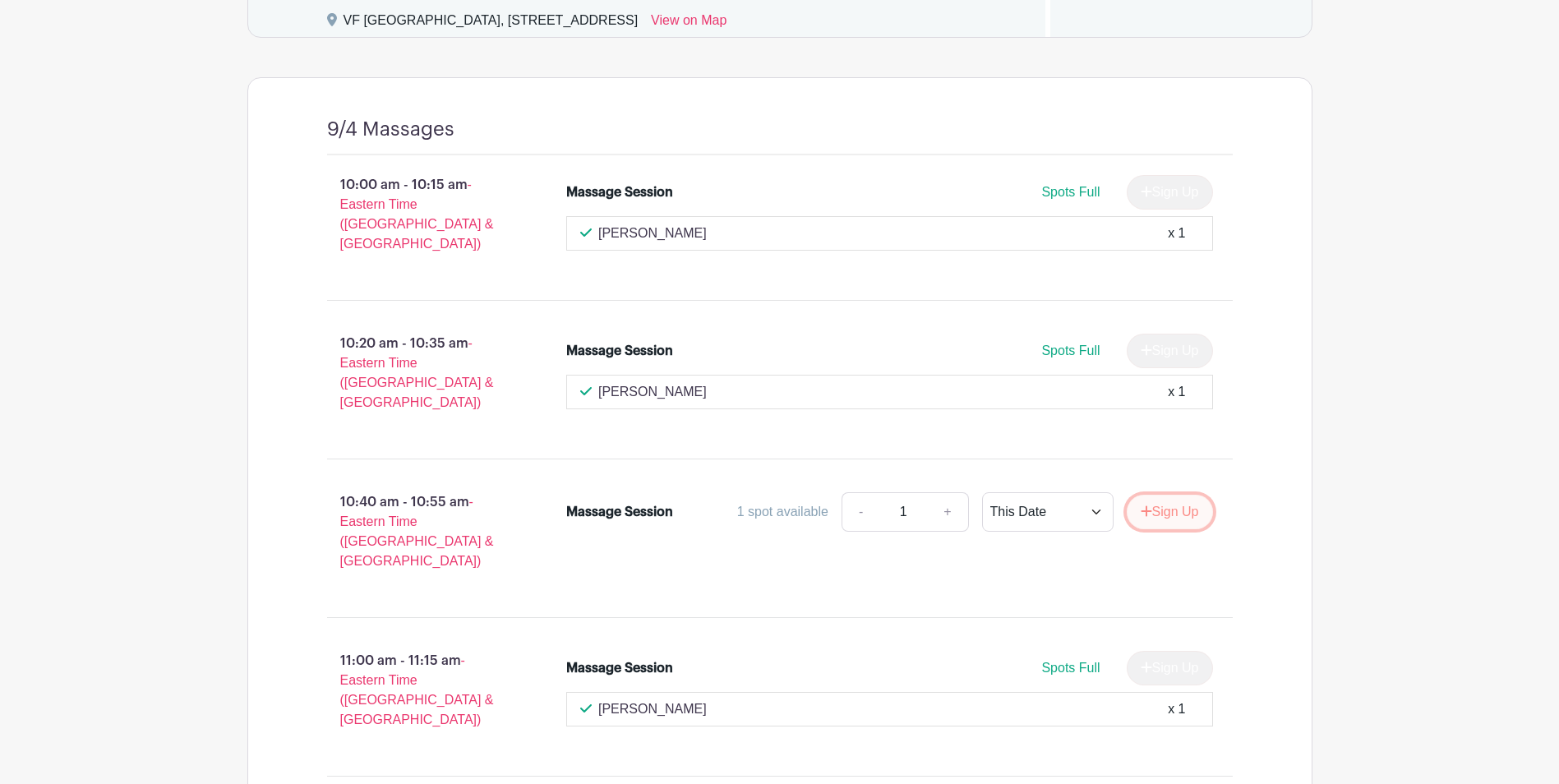
click at [1167, 495] on button "Sign Up" at bounding box center [1170, 512] width 87 height 35
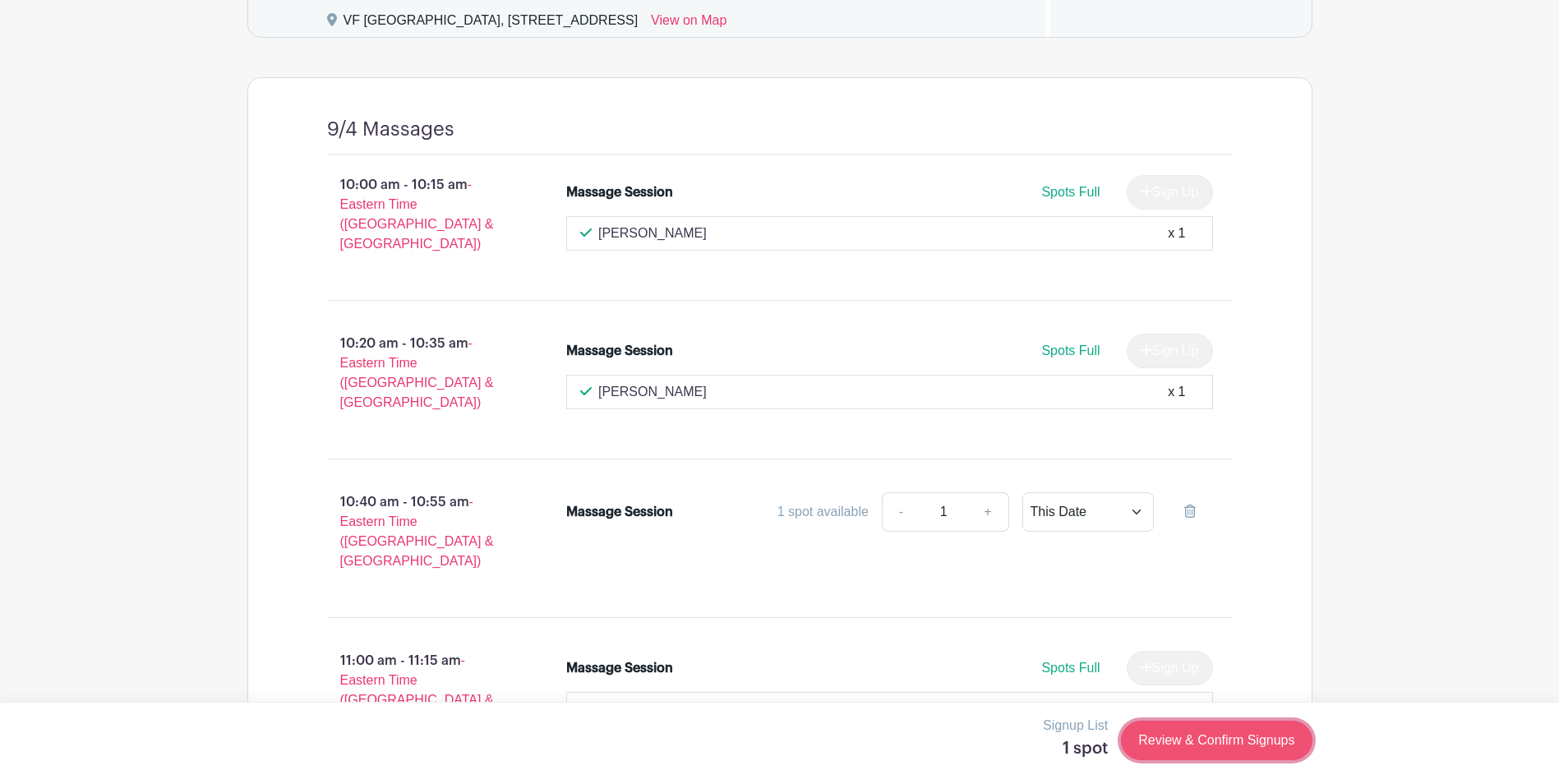
click at [1242, 744] on link "Review & Confirm Signups" at bounding box center [1216, 740] width 190 height 40
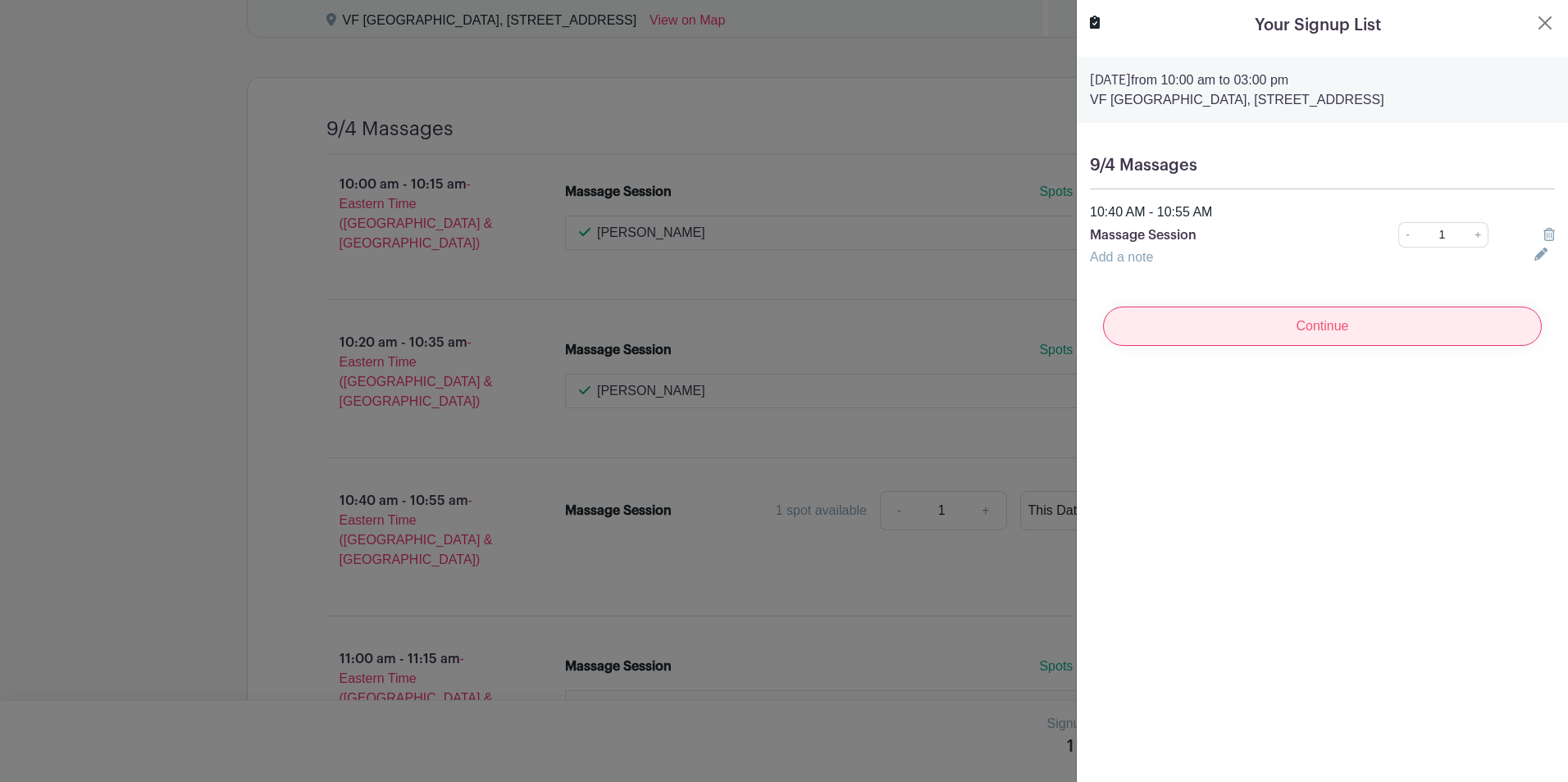
click at [1394, 346] on input "Continue" at bounding box center [1322, 326] width 438 height 39
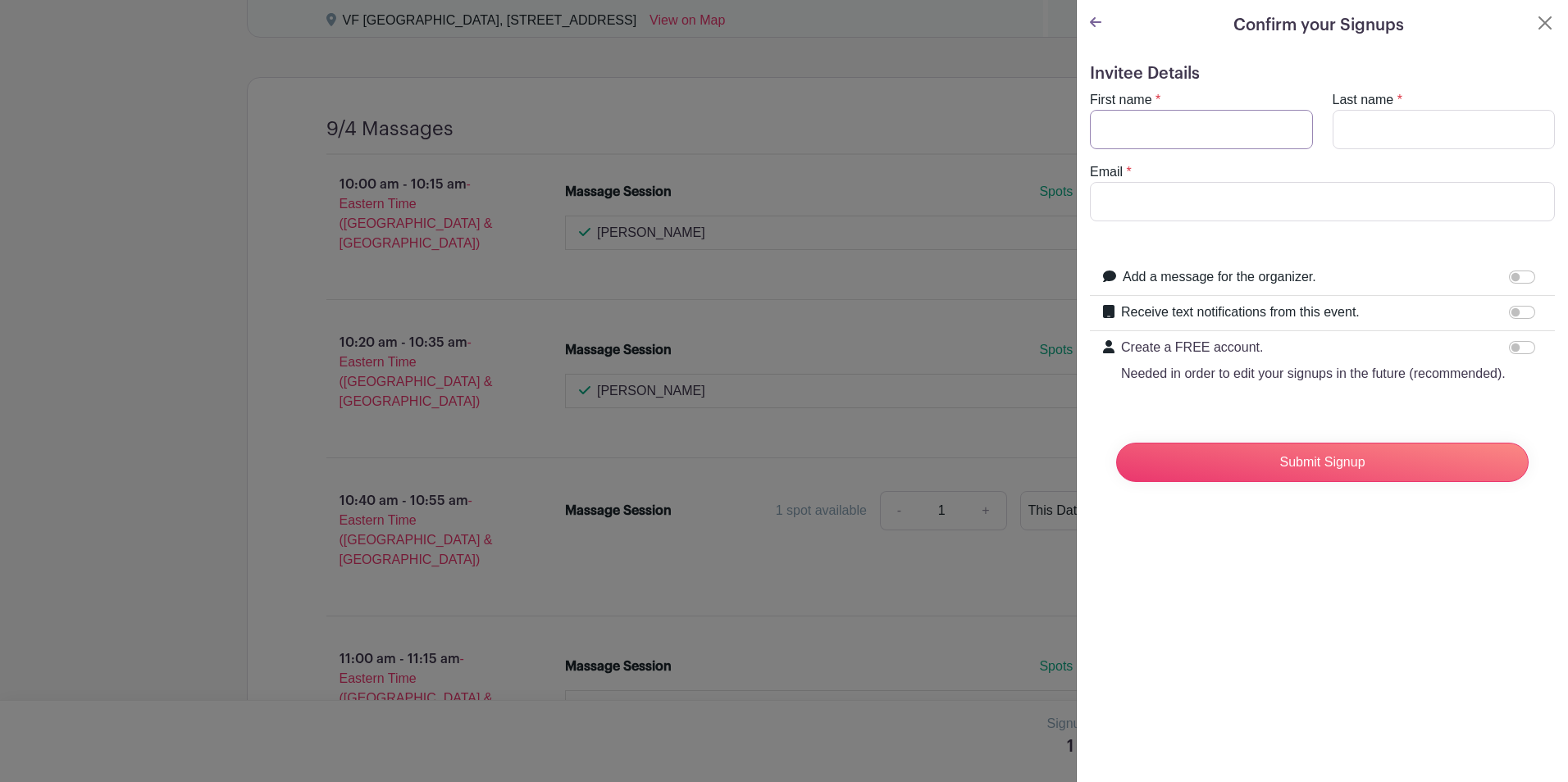
click at [1202, 122] on input "First name" at bounding box center [1201, 130] width 223 height 39
type input "Airreasha"
click at [1446, 155] on turbo-frame "First name * Airreasha Last name * Email *" at bounding box center [1322, 156] width 465 height 132
click at [1442, 137] on input "Last name" at bounding box center [1444, 130] width 223 height 39
type input "Killian"
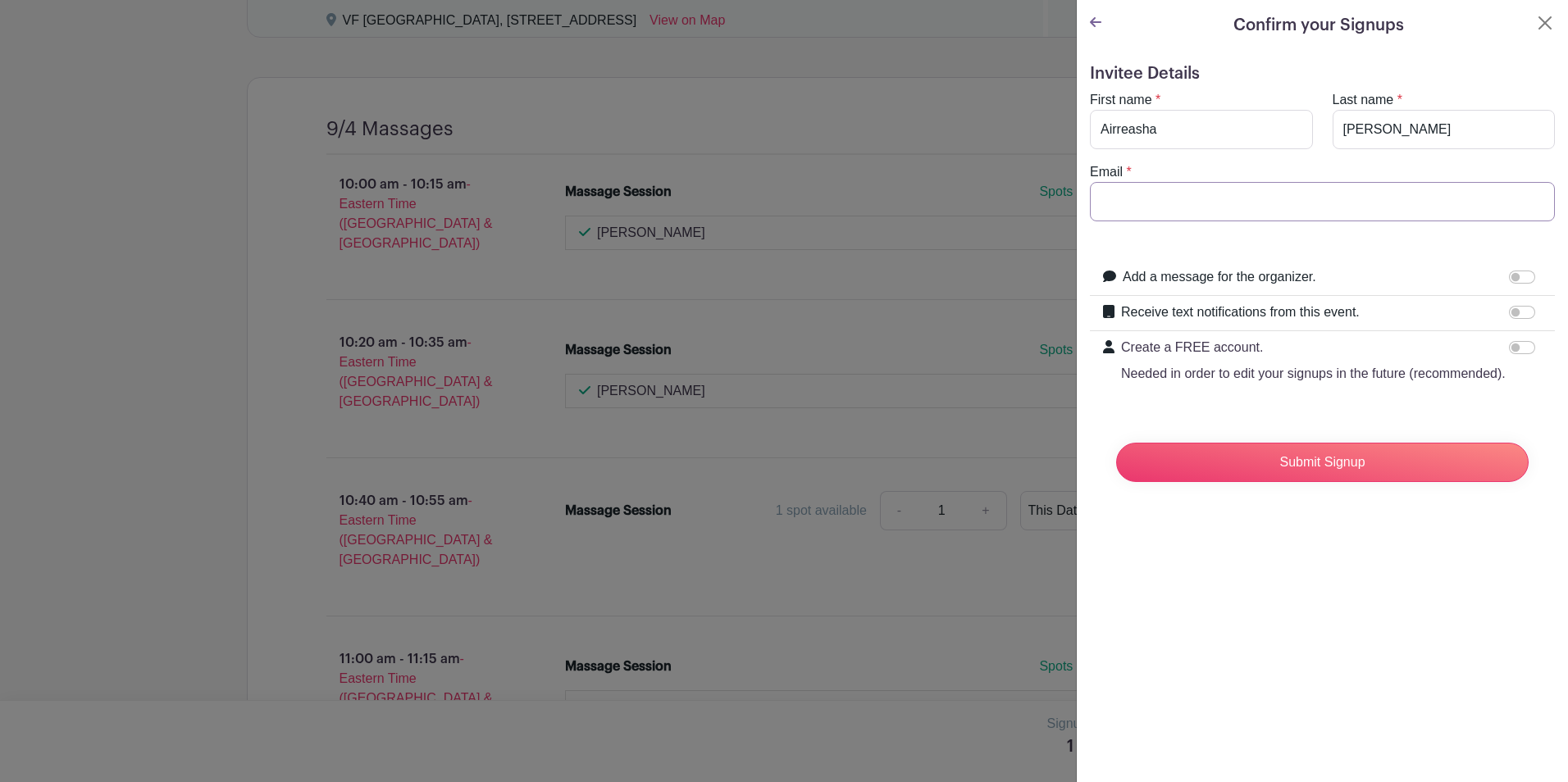
click at [1245, 206] on input "Email" at bounding box center [1322, 201] width 465 height 39
type input "airreasha_killian@vfc.com"
click at [1440, 474] on input "Submit Signup" at bounding box center [1323, 462] width 413 height 39
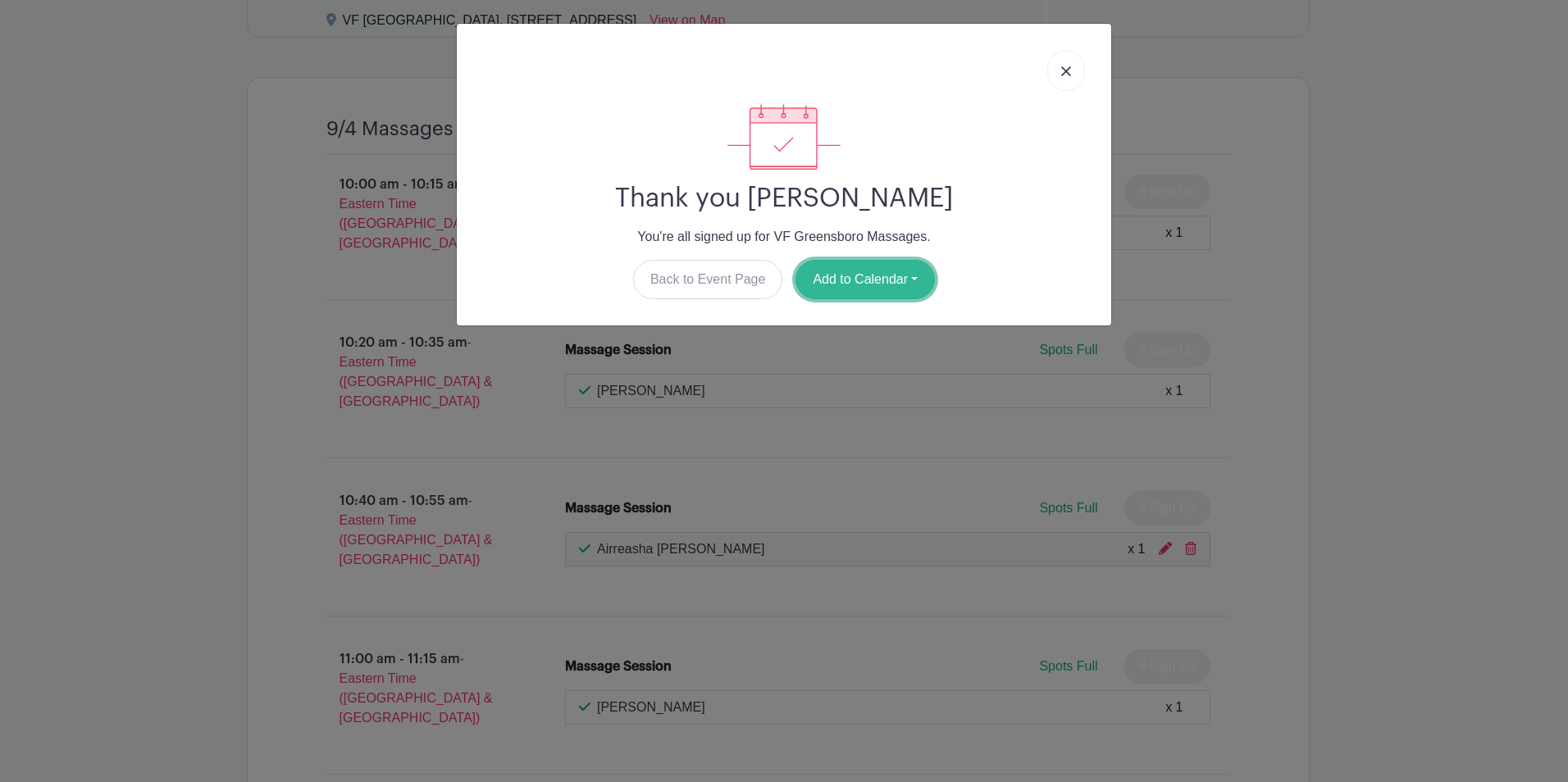
click at [860, 281] on button "Add to Calendar" at bounding box center [865, 280] width 139 height 39
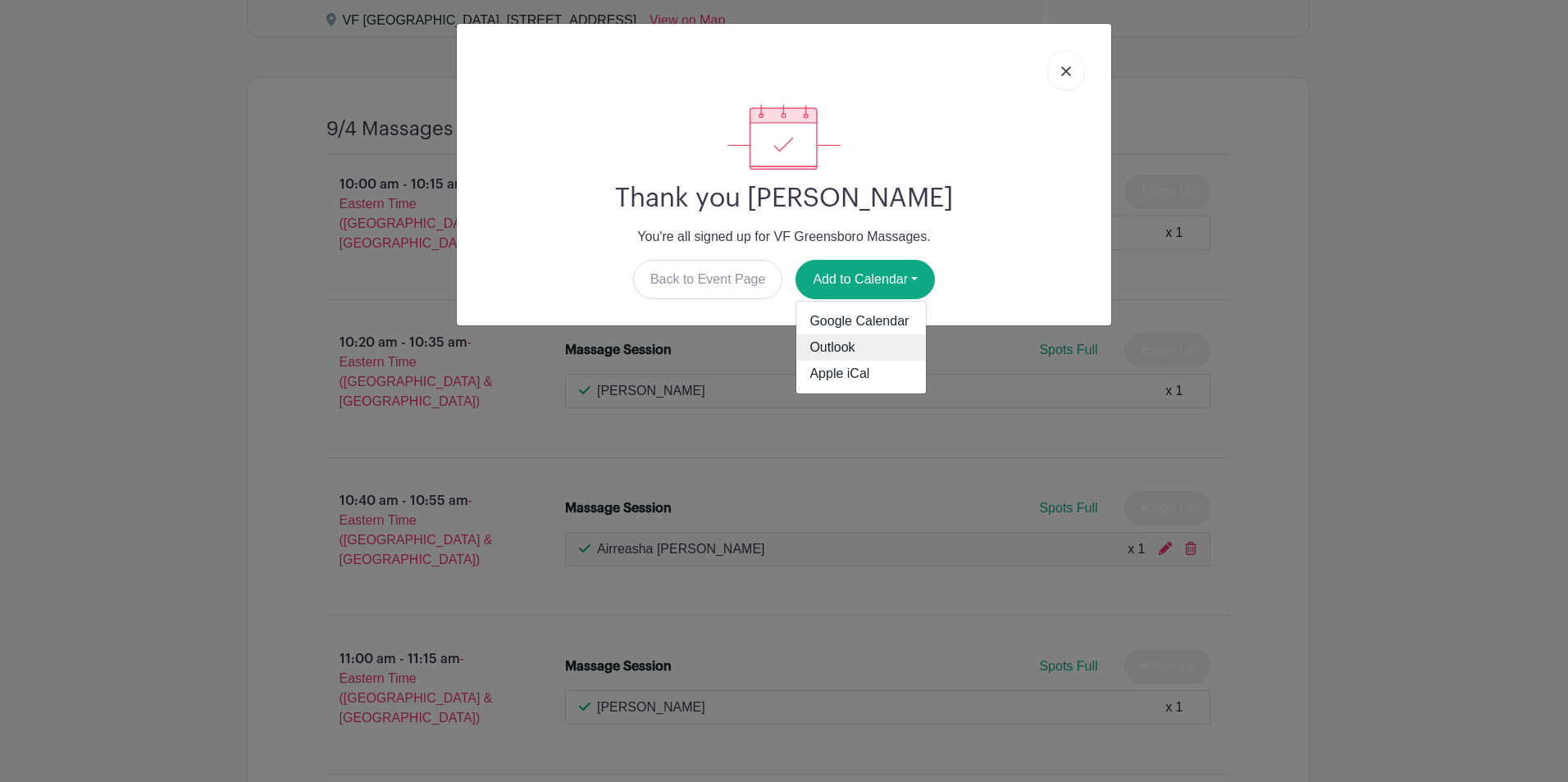
click at [848, 350] on link "Outlook" at bounding box center [861, 348] width 130 height 26
click at [1074, 58] on link at bounding box center [1066, 71] width 38 height 41
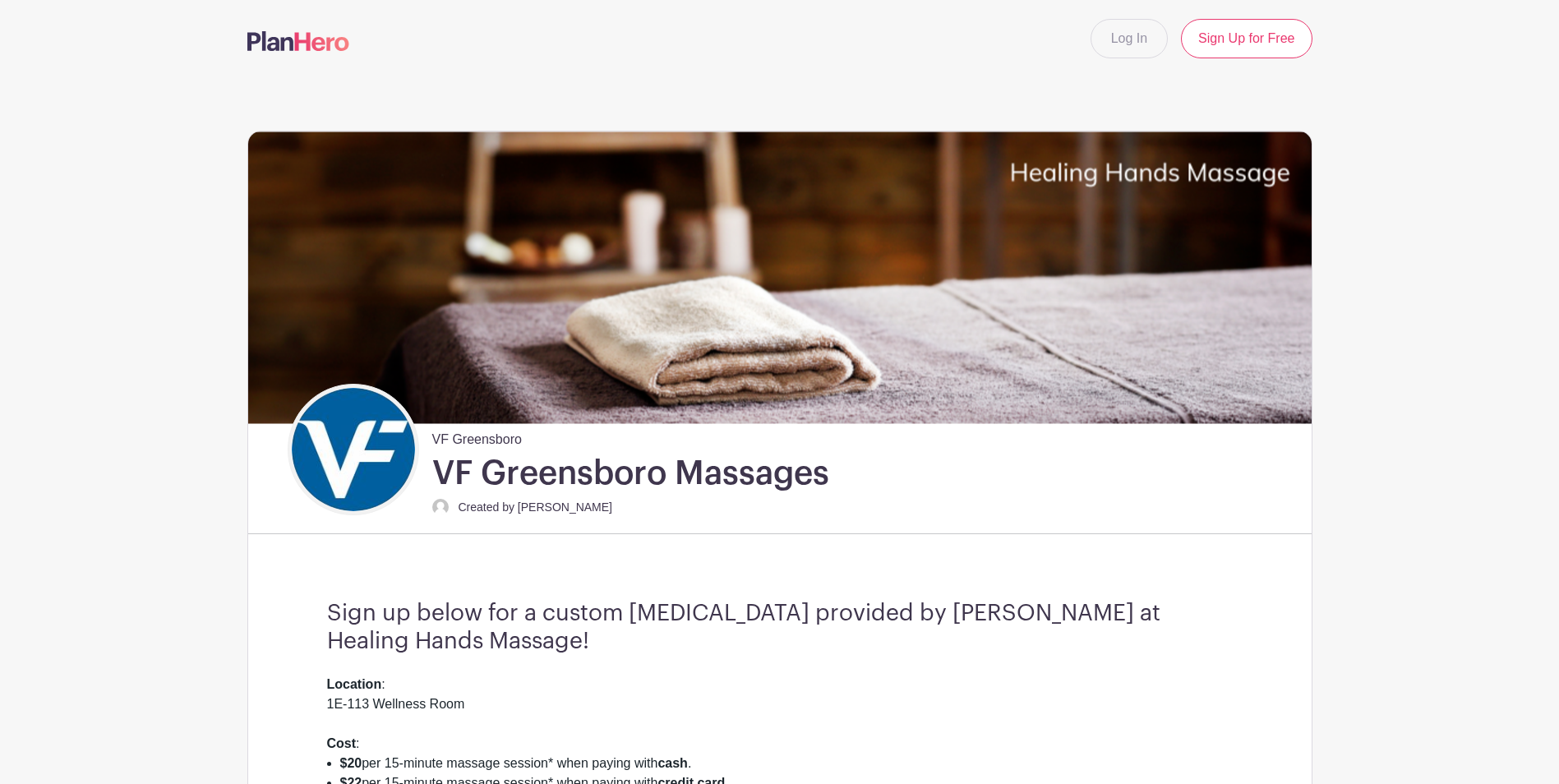
scroll to position [0, 0]
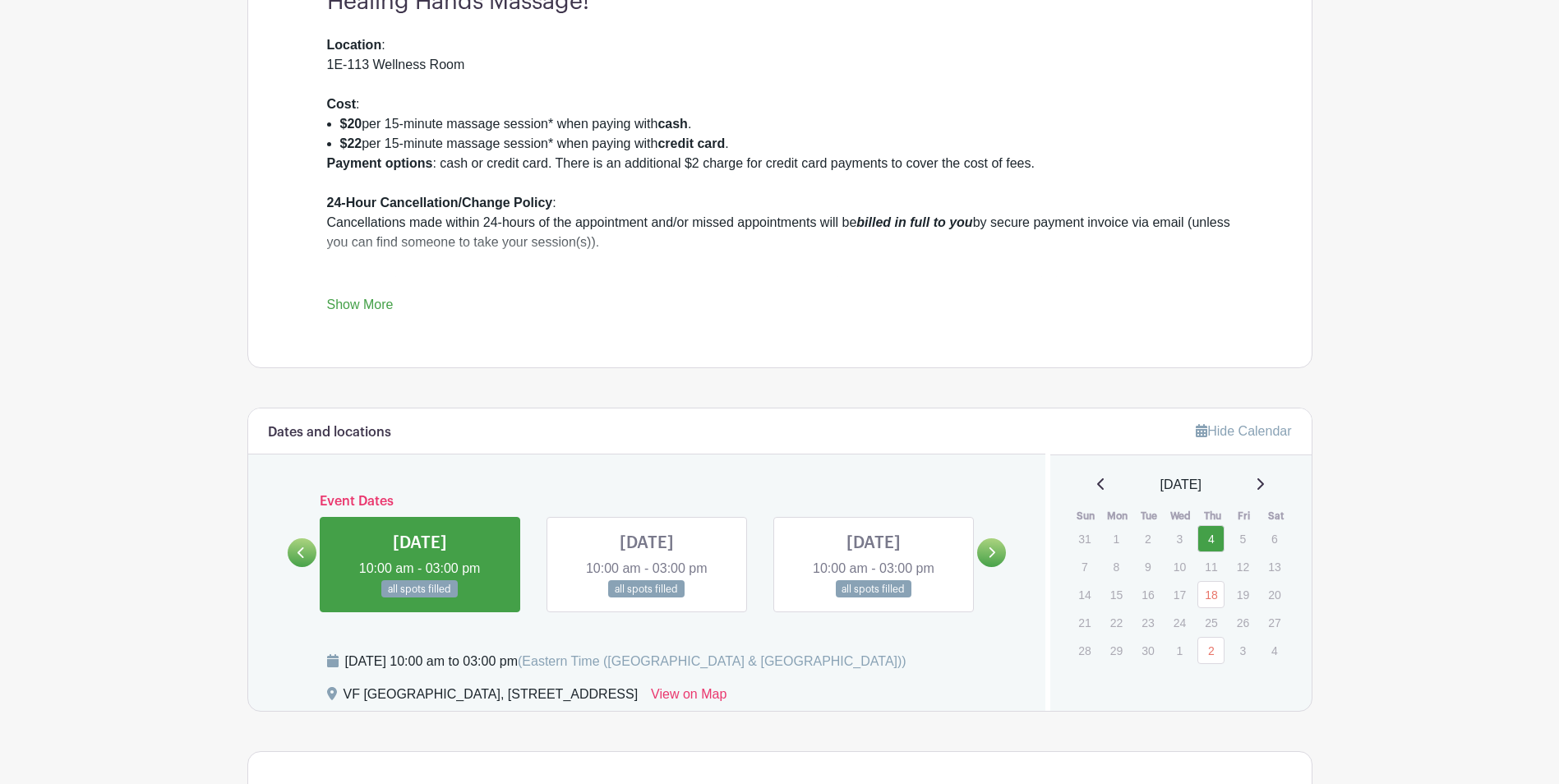
scroll to position [658, 0]
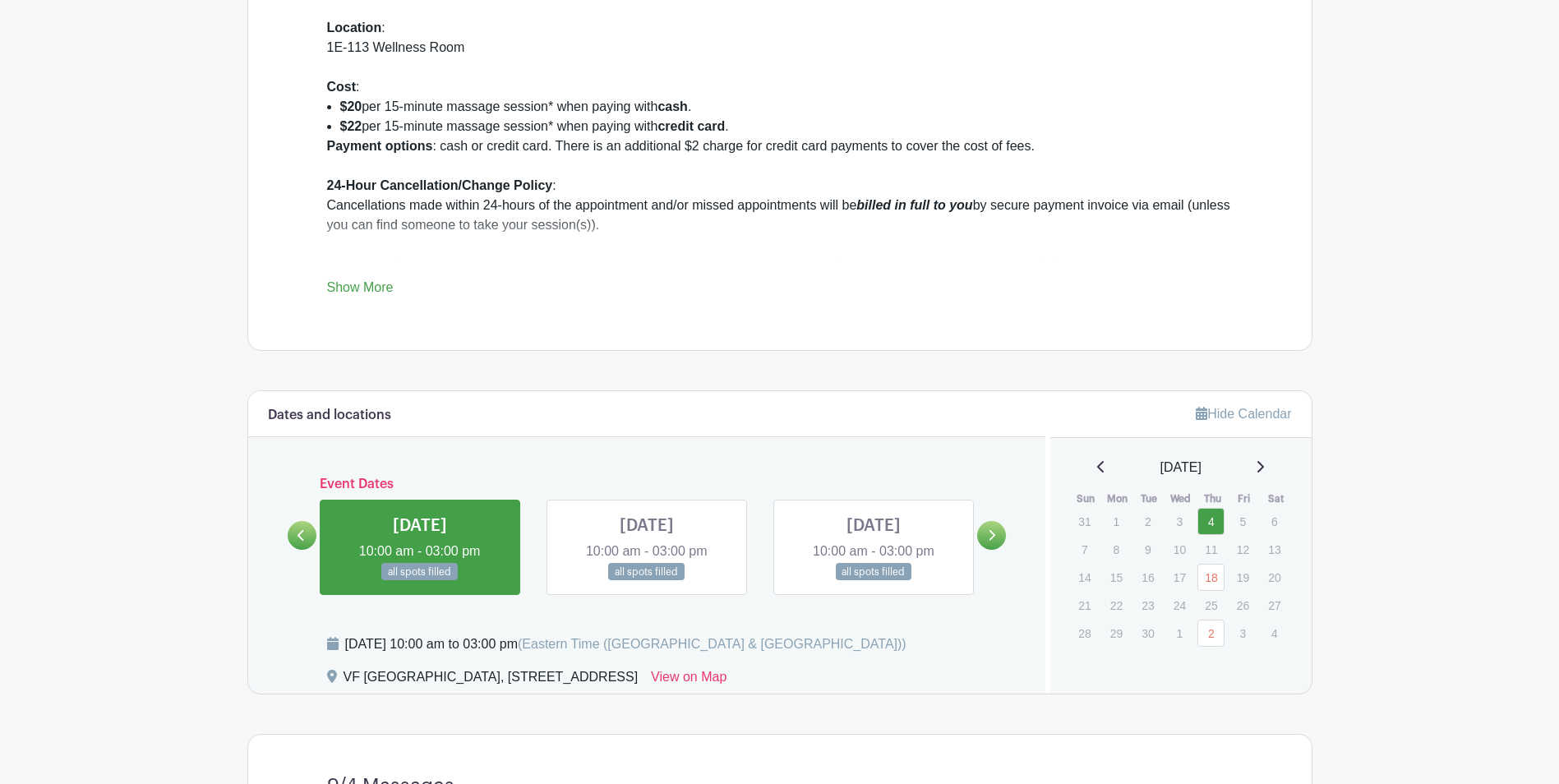
click at [984, 534] on link at bounding box center [991, 535] width 29 height 29
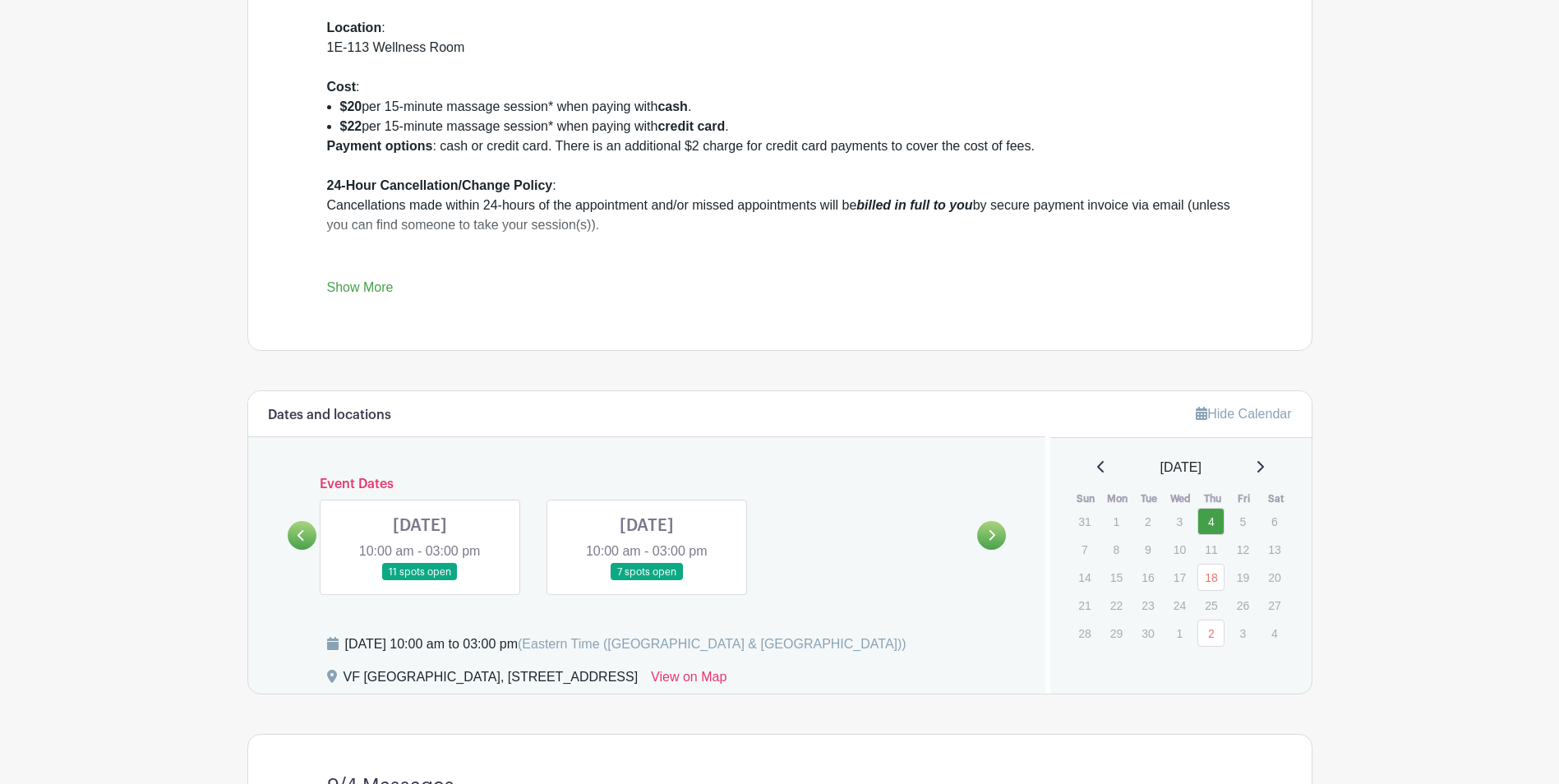
click at [420, 581] on link at bounding box center [420, 581] width 0 height 0
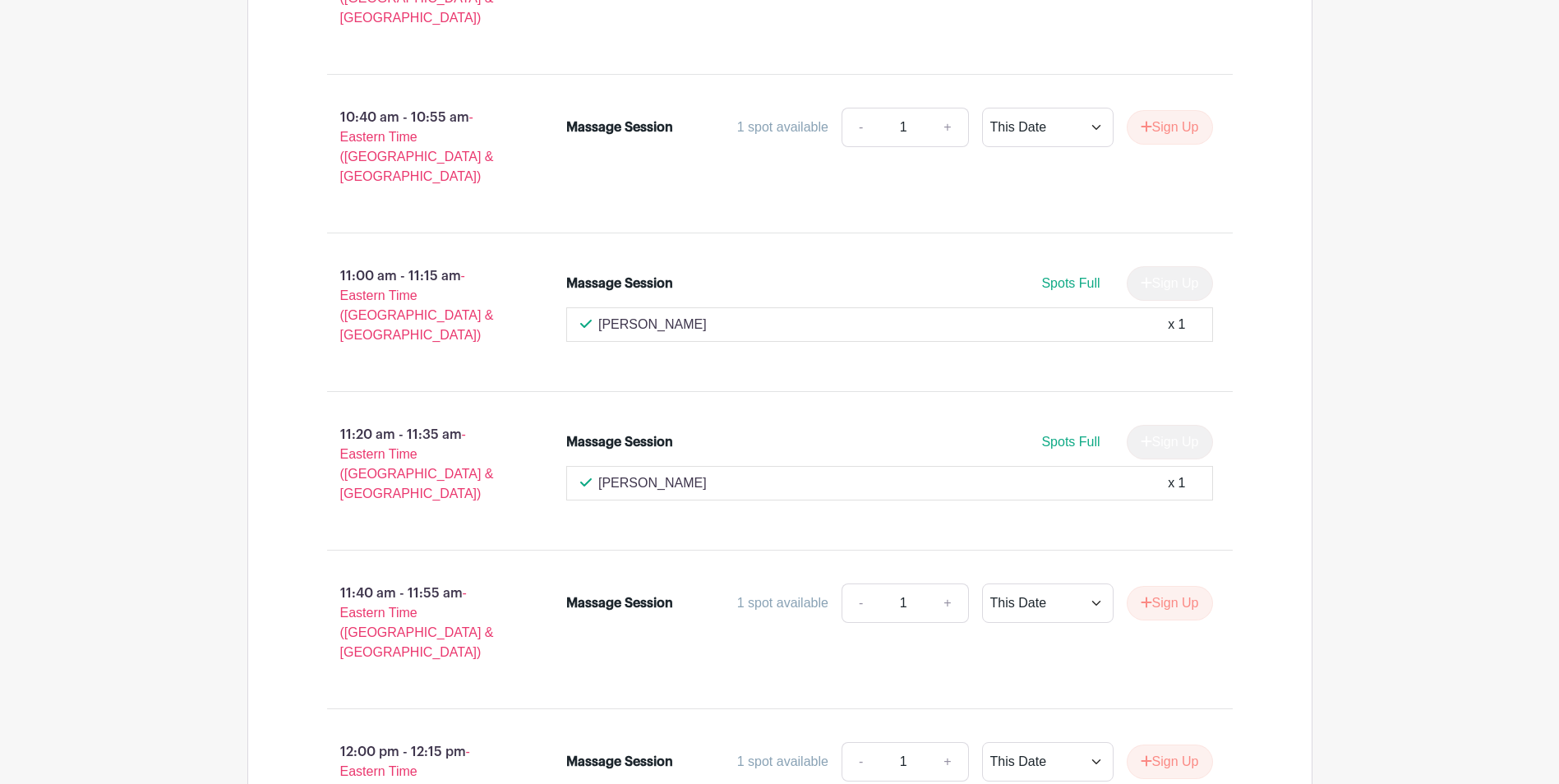
scroll to position [1726, 0]
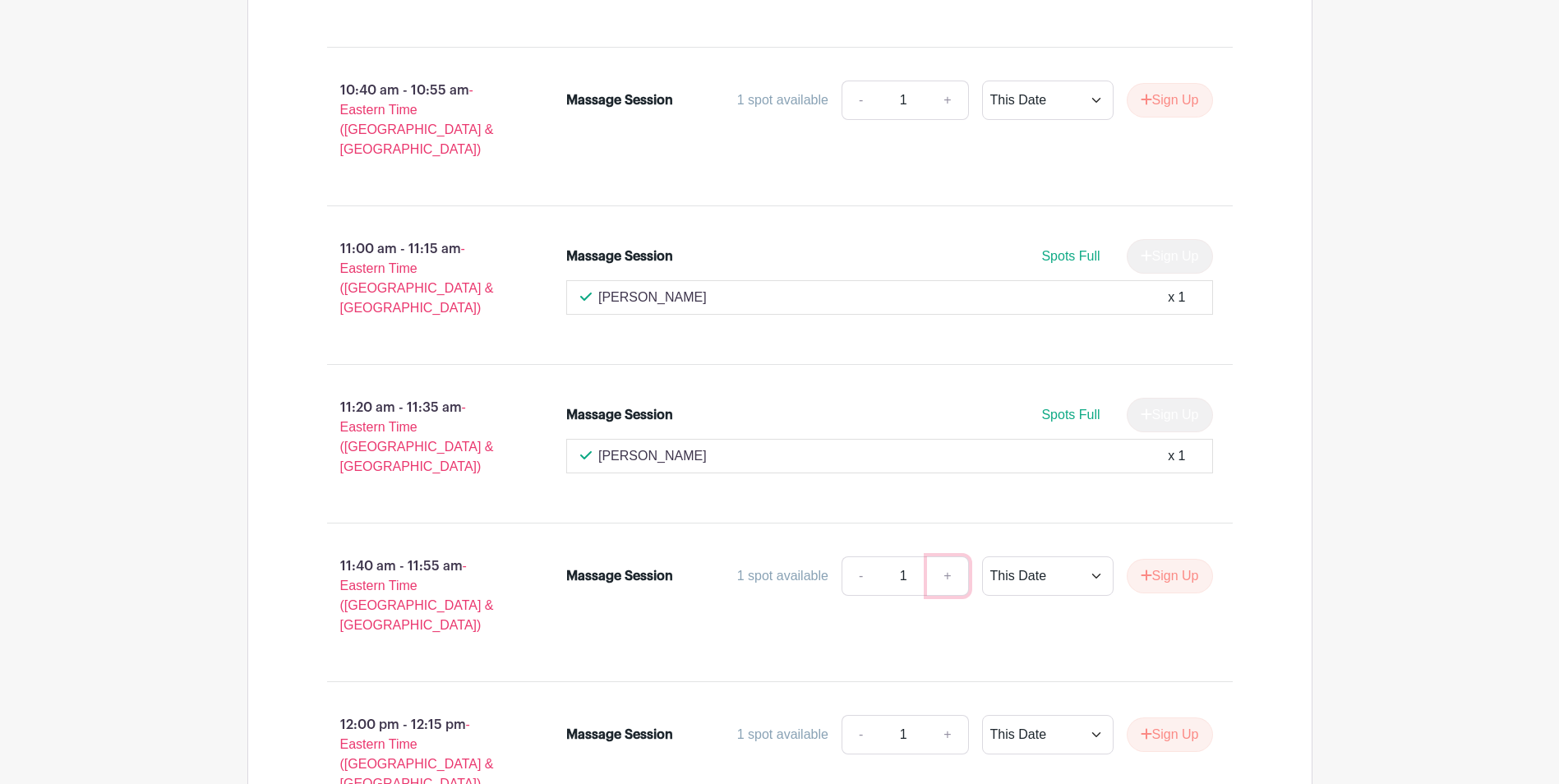
click at [946, 556] on link "+" at bounding box center [948, 576] width 41 height 40
click at [845, 550] on div "Massage Session 1 spot available - 1 + This Date Select Dates Select Dates Sign…" at bounding box center [899, 603] width 719 height 106
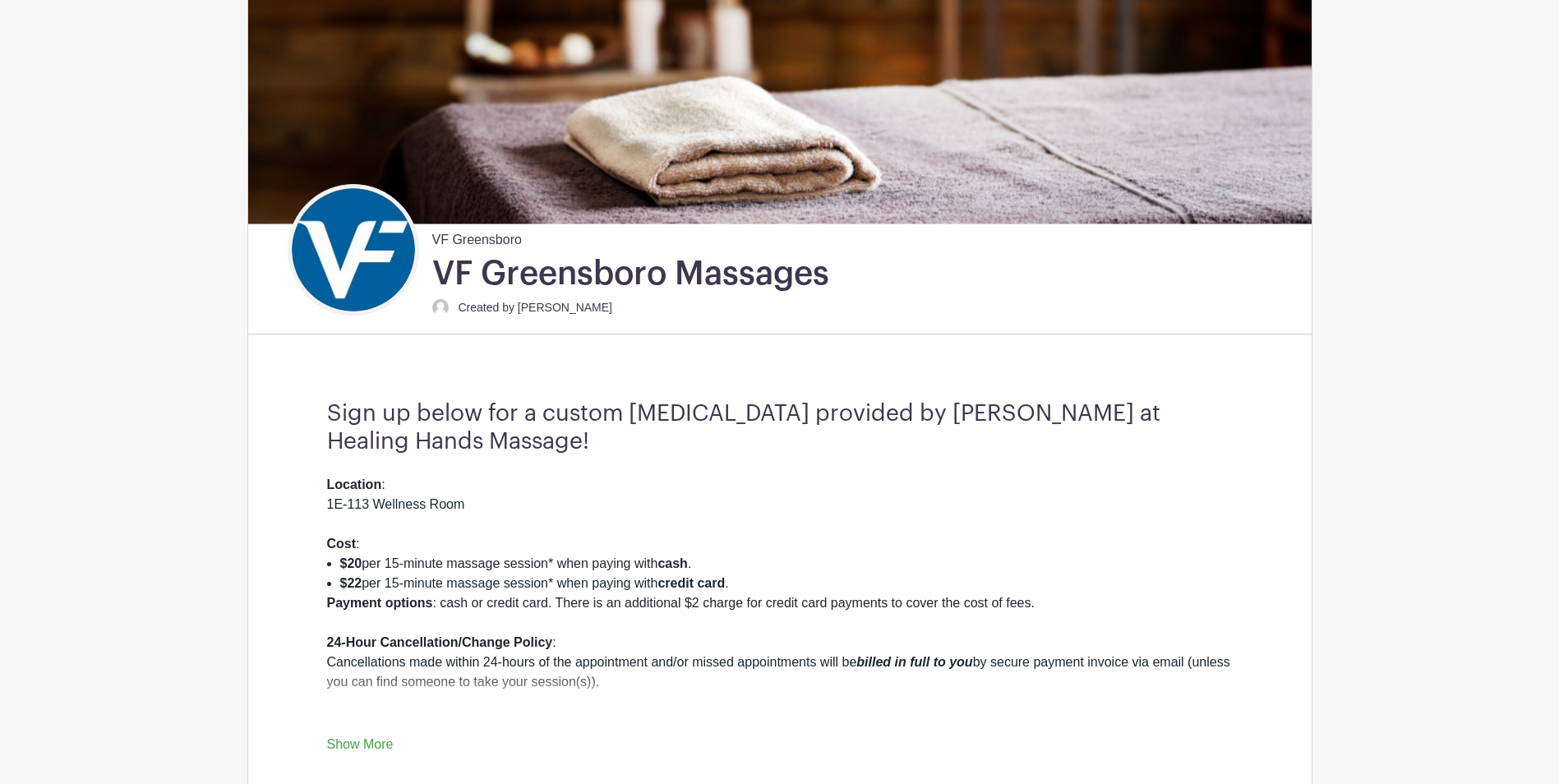
scroll to position [0, 0]
